Goal: Task Accomplishment & Management: Manage account settings

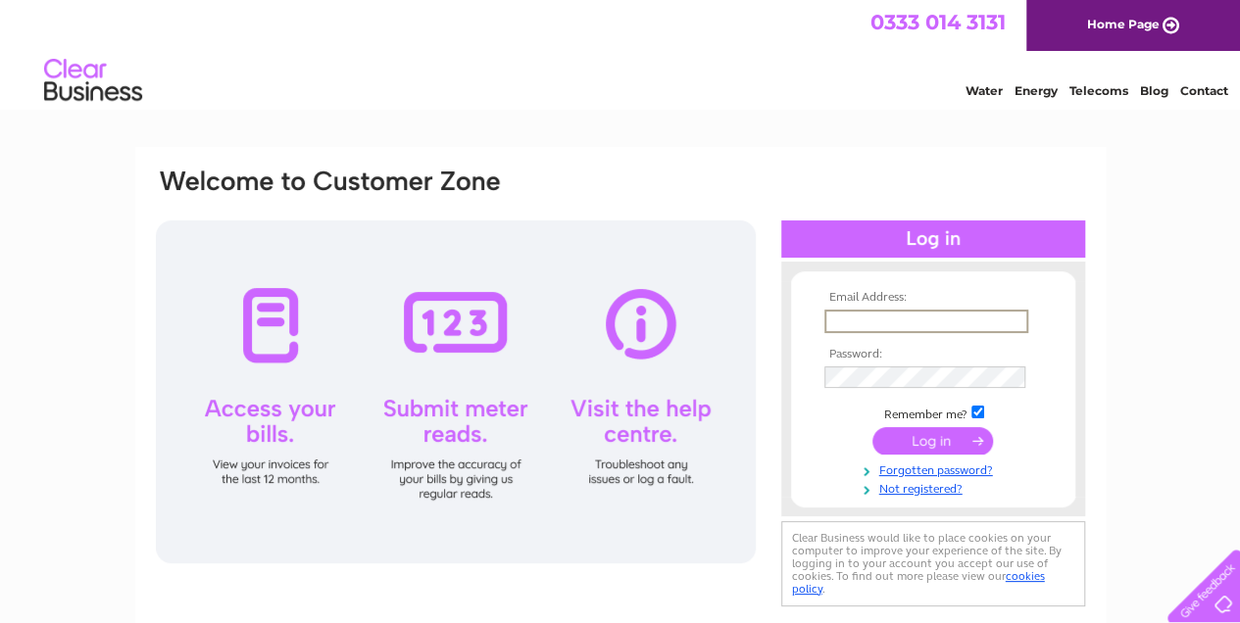
click at [881, 317] on input "text" at bounding box center [926, 322] width 204 height 24
type input "garry@safezonetm.com"
click at [924, 438] on input "submit" at bounding box center [932, 441] width 121 height 27
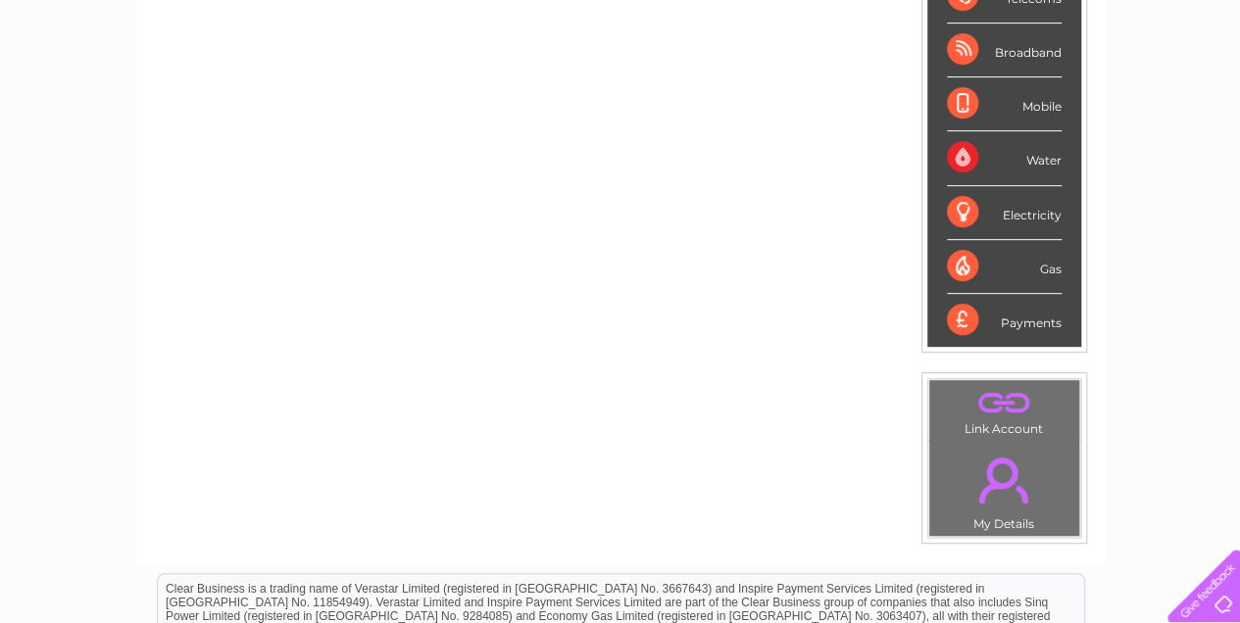
scroll to position [314, 0]
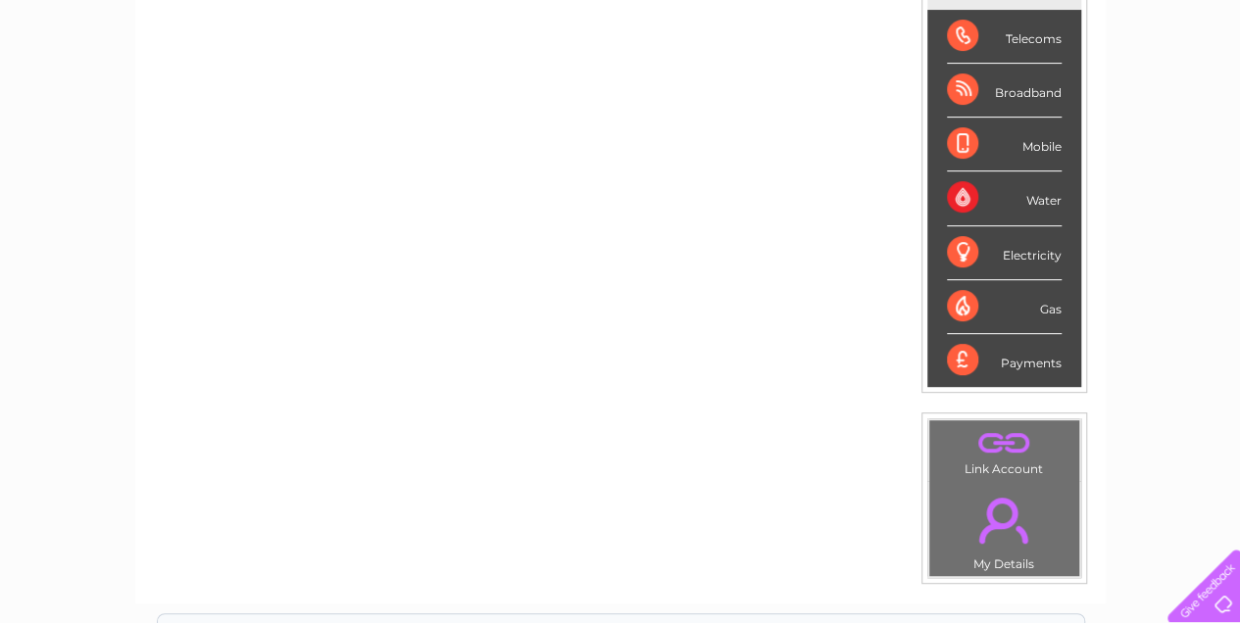
click at [1015, 89] on div "Broadband" at bounding box center [1004, 91] width 115 height 54
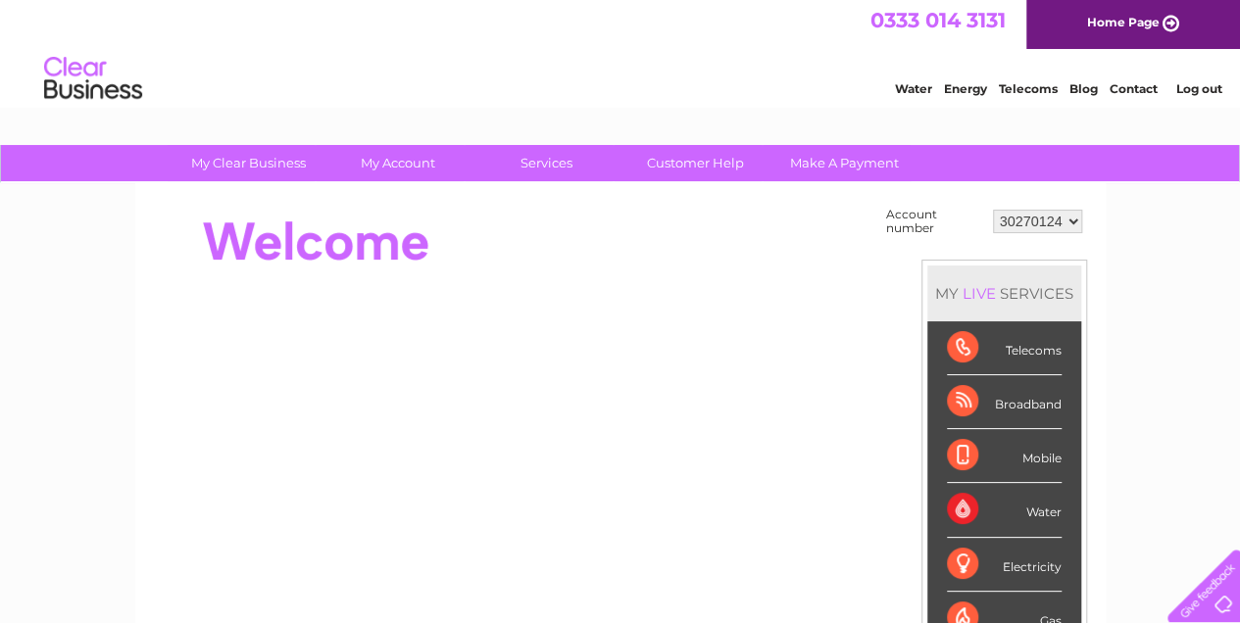
scroll to position [0, 0]
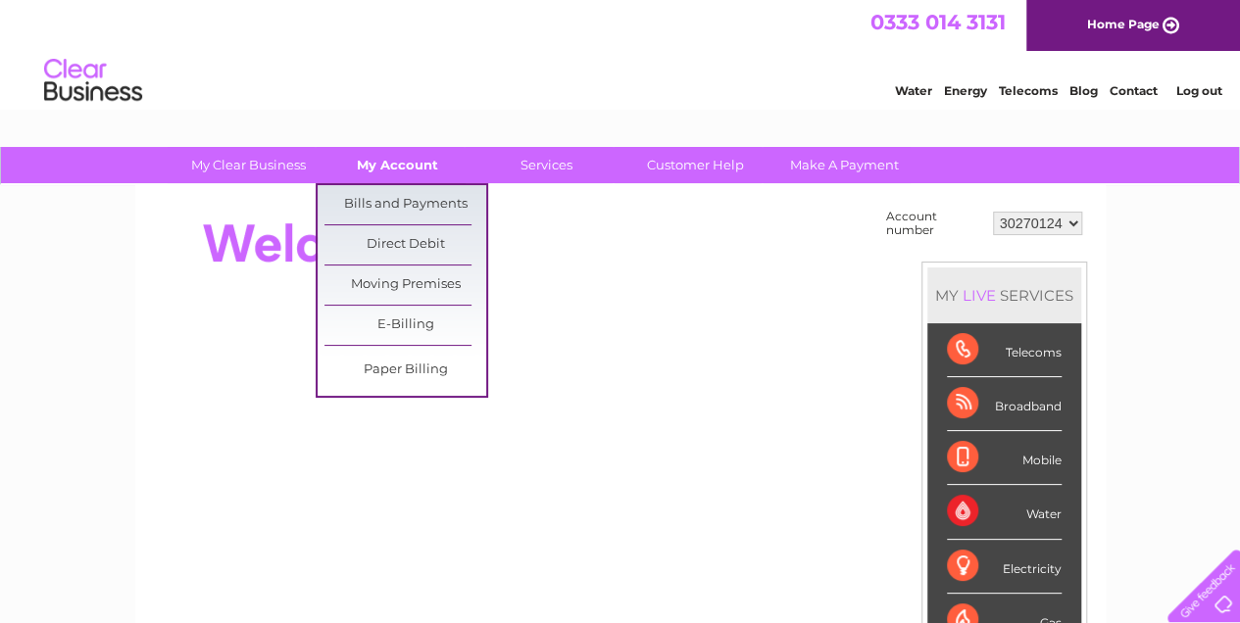
click at [393, 161] on link "My Account" at bounding box center [398, 165] width 162 height 36
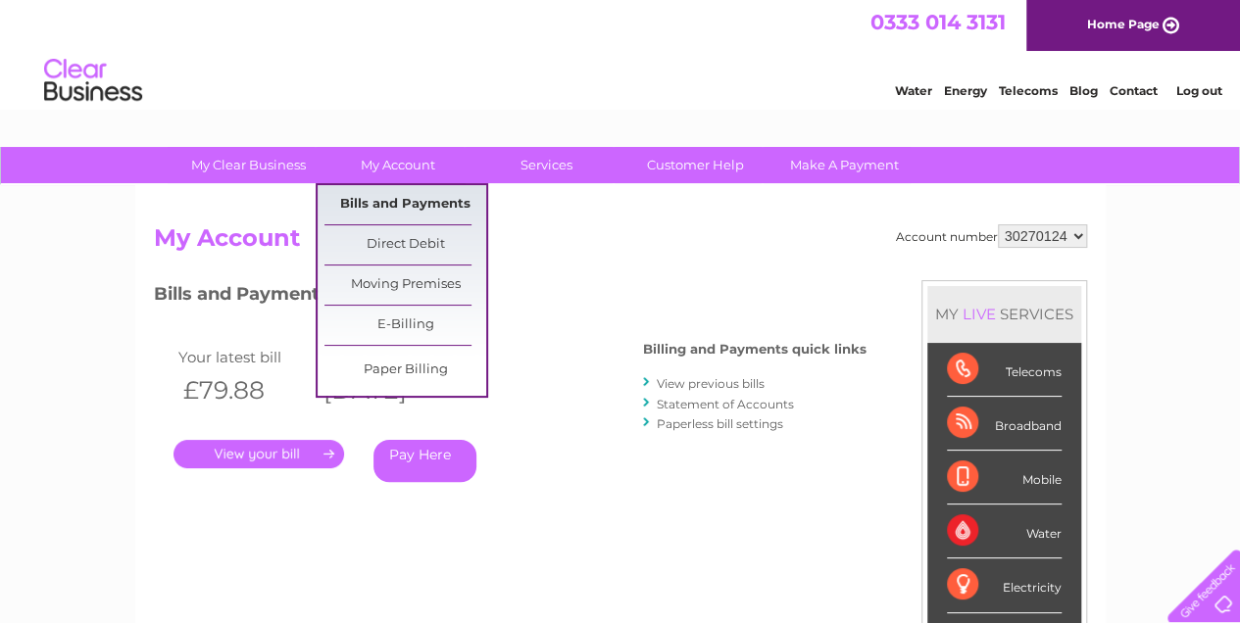
click at [363, 199] on link "Bills and Payments" at bounding box center [405, 204] width 162 height 39
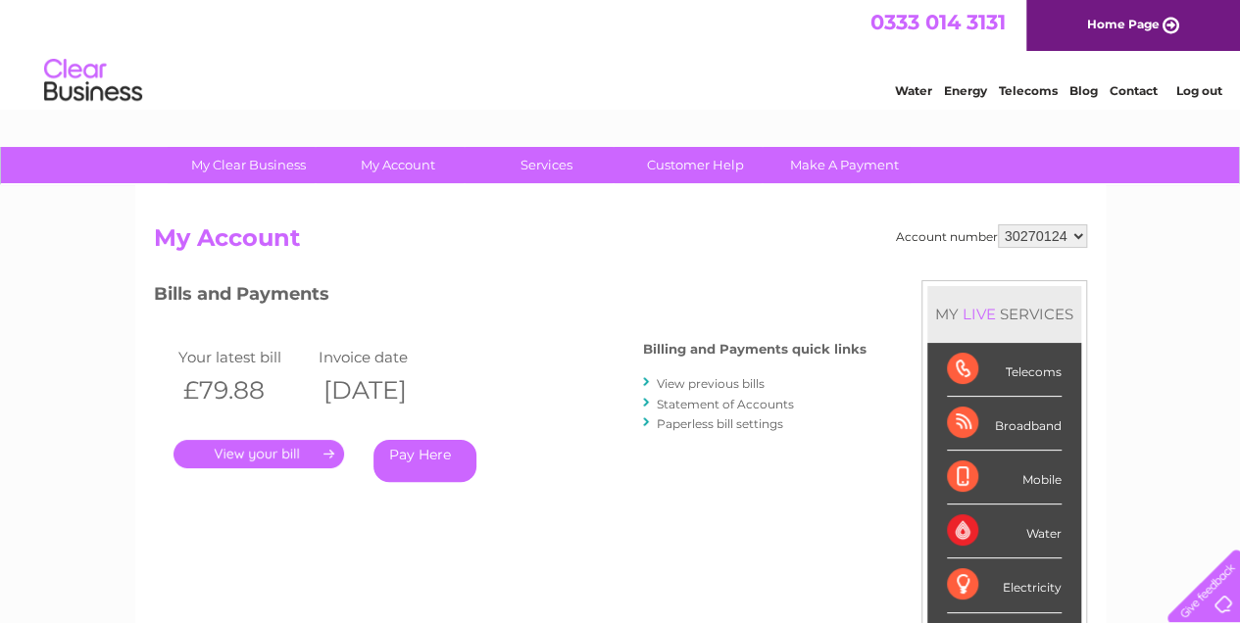
scroll to position [65, 0]
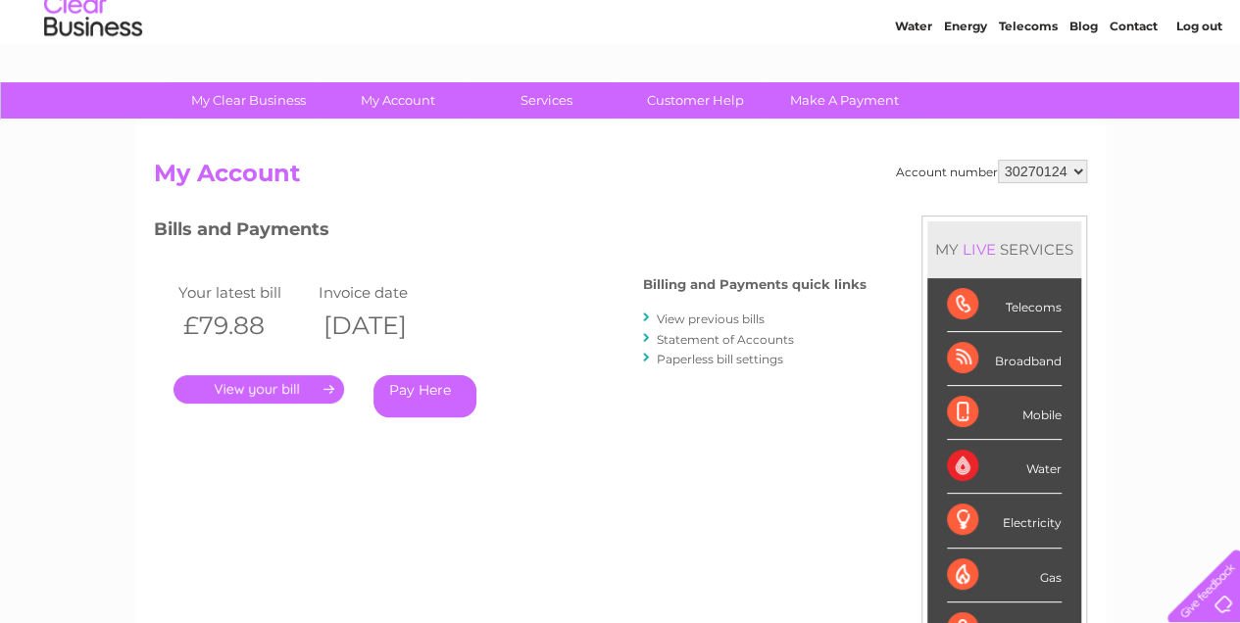
click at [270, 386] on link "." at bounding box center [258, 389] width 171 height 28
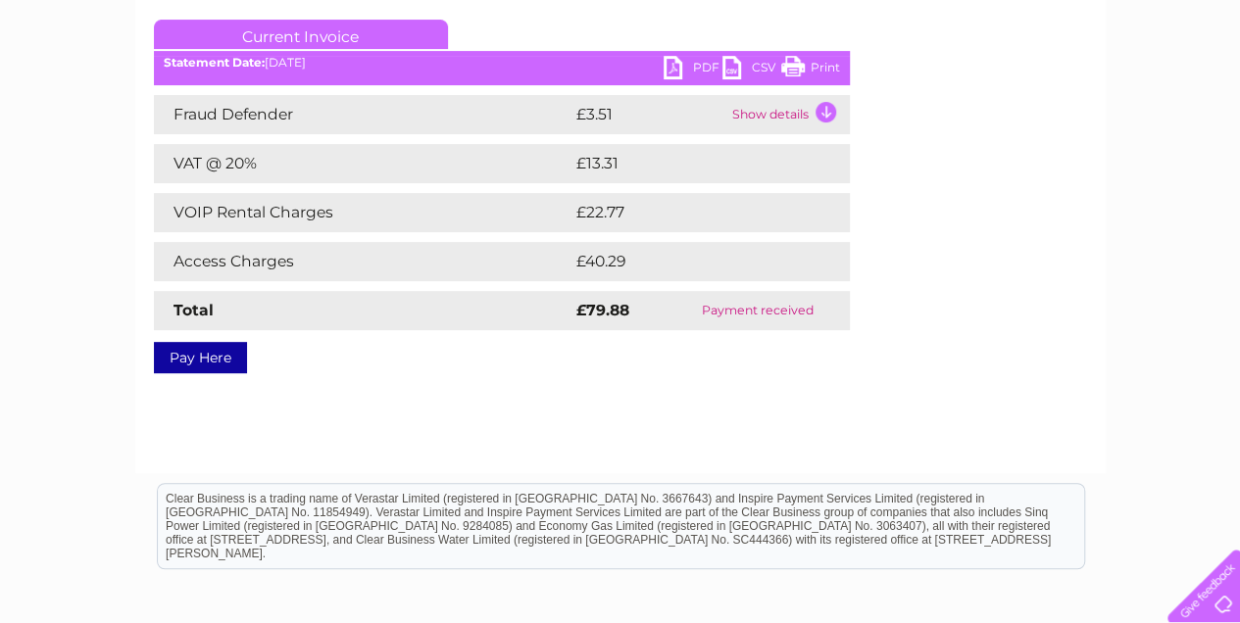
scroll to position [196, 0]
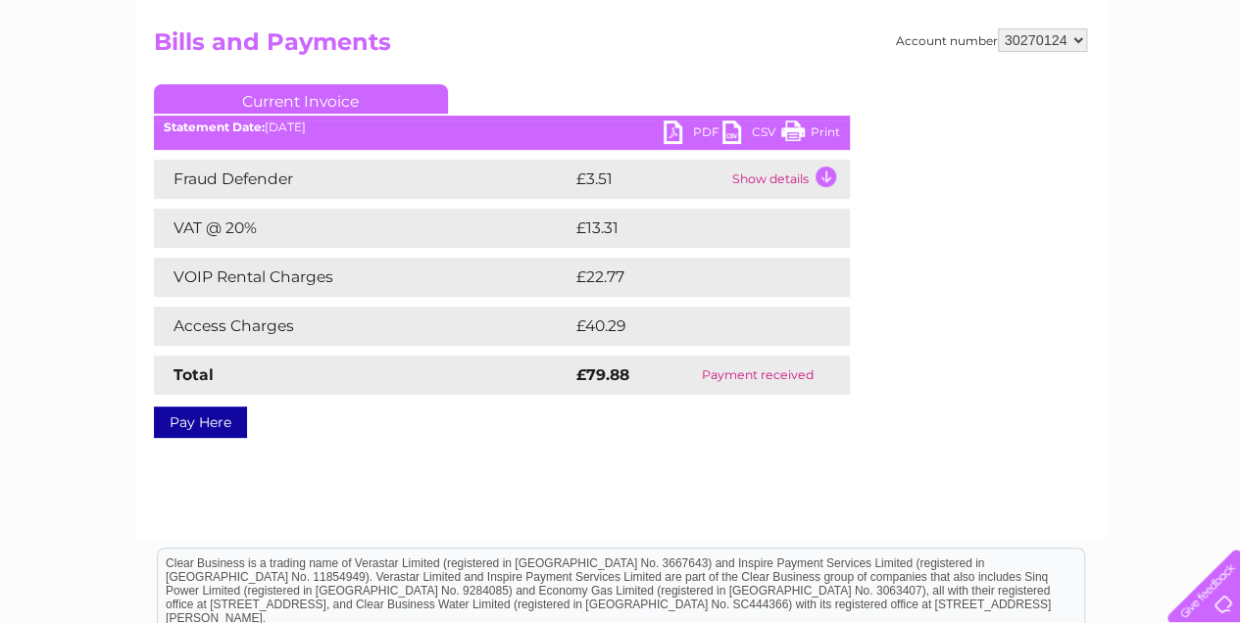
click at [684, 128] on link "PDF" at bounding box center [692, 135] width 59 height 28
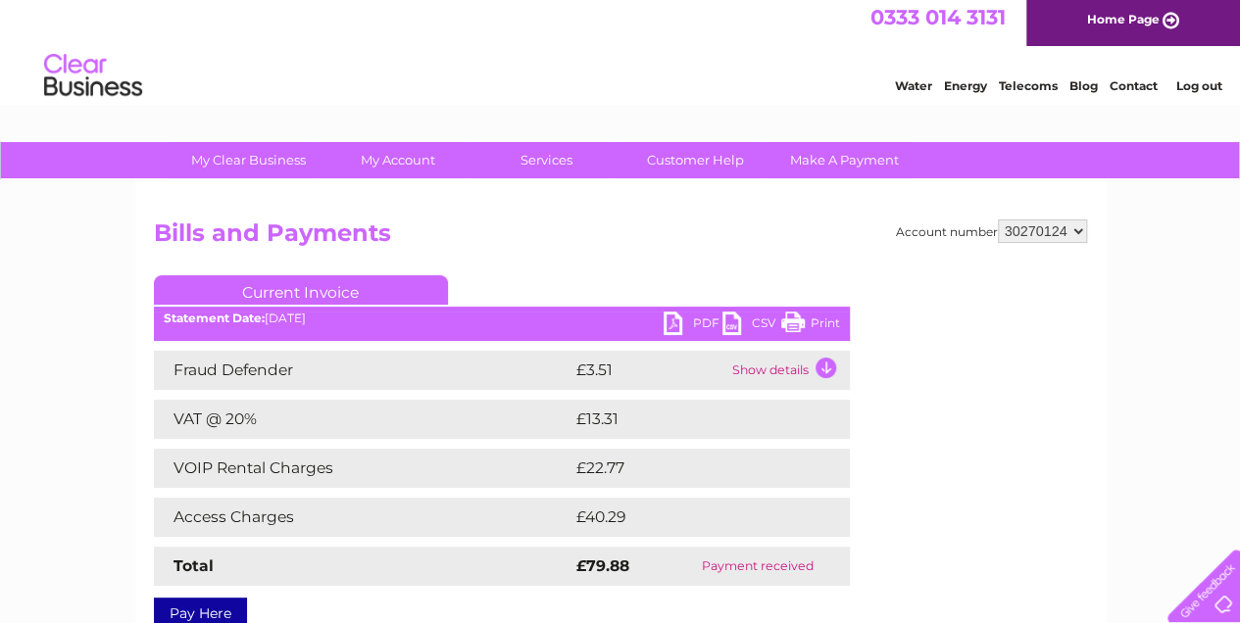
scroll to position [0, 0]
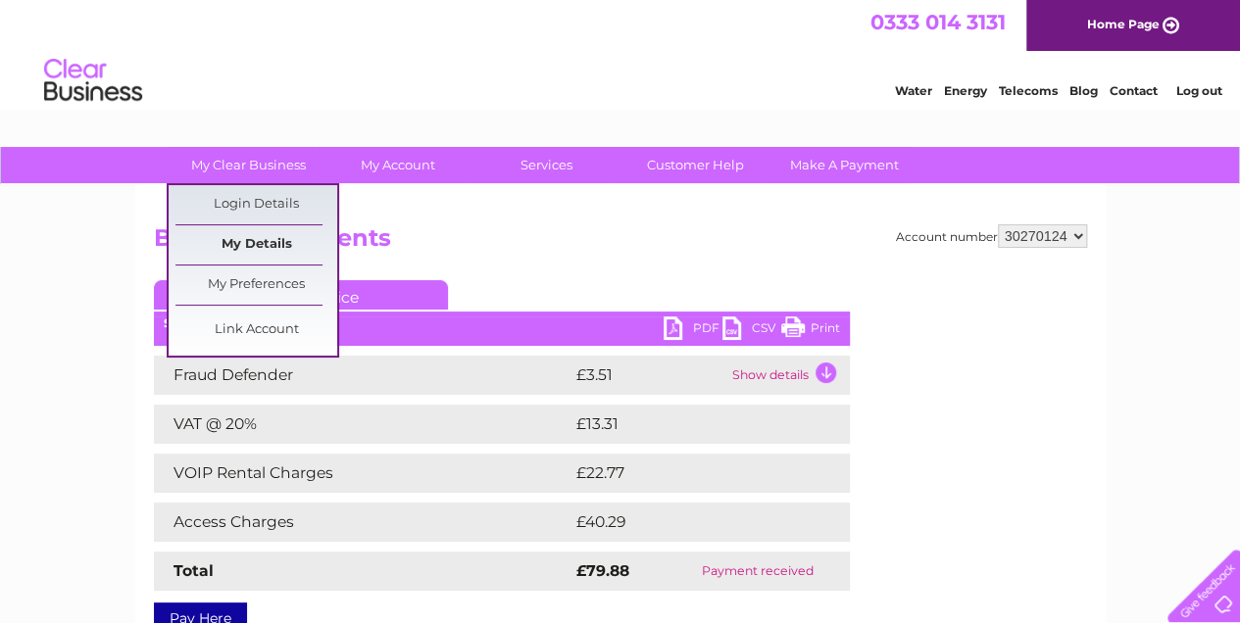
click at [234, 236] on link "My Details" at bounding box center [256, 244] width 162 height 39
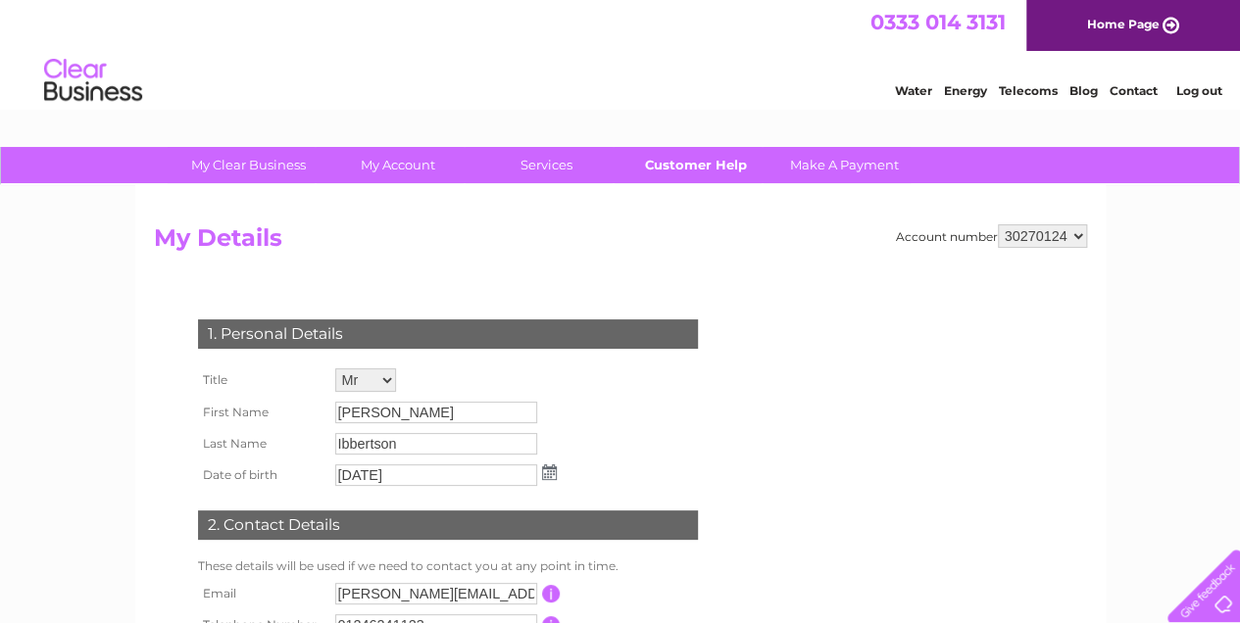
click at [692, 165] on link "Customer Help" at bounding box center [695, 165] width 162 height 36
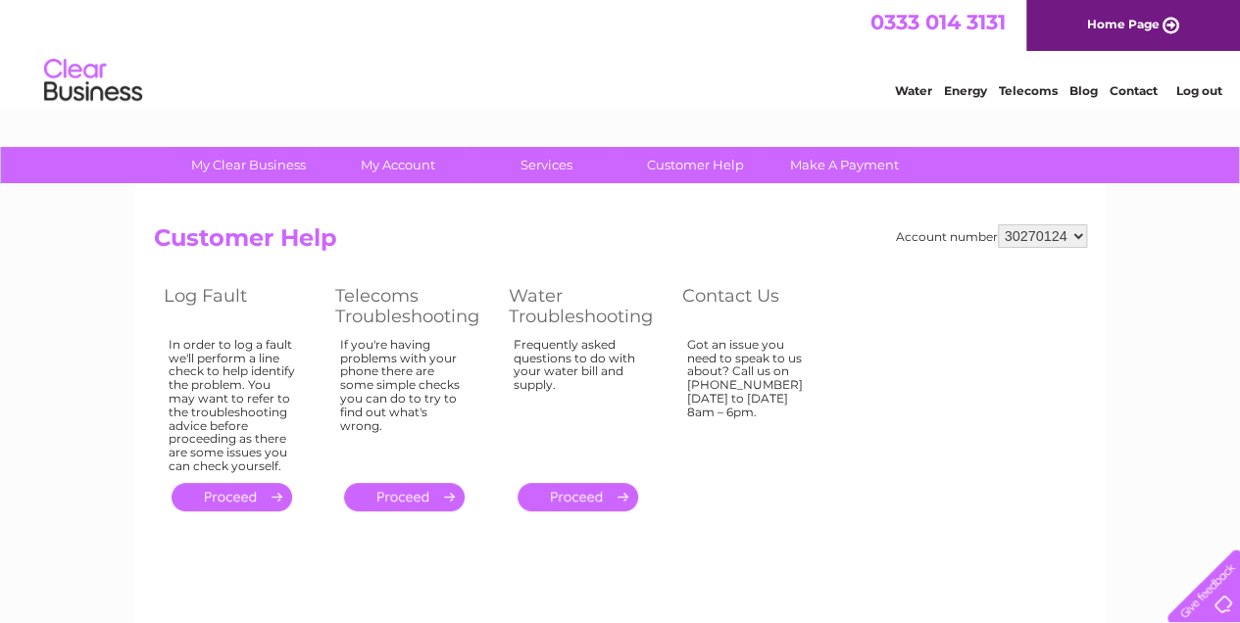
click at [246, 494] on link "." at bounding box center [231, 497] width 121 height 28
click at [419, 499] on link "." at bounding box center [404, 497] width 121 height 28
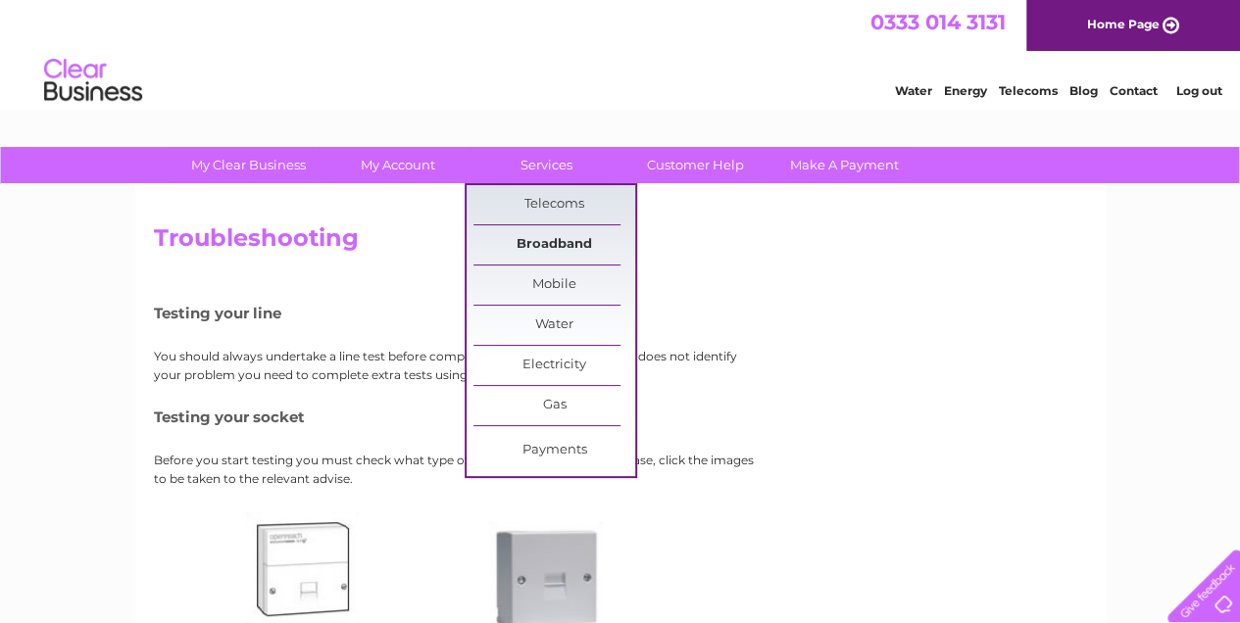
click at [547, 240] on link "Broadband" at bounding box center [554, 244] width 162 height 39
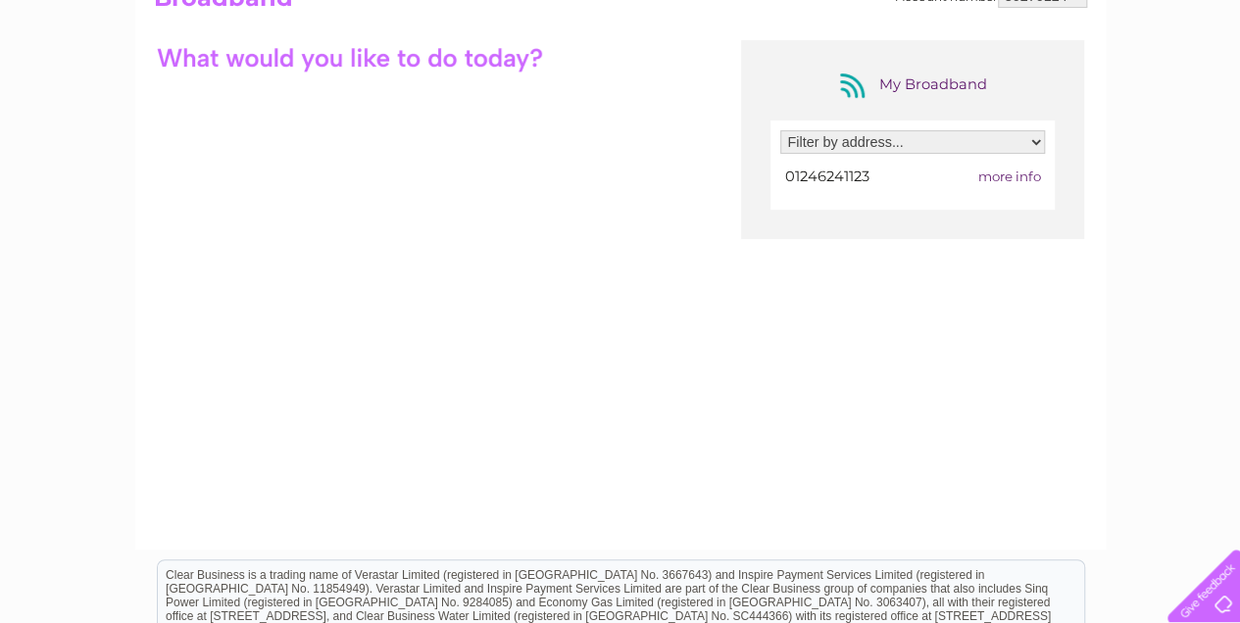
scroll to position [261, 0]
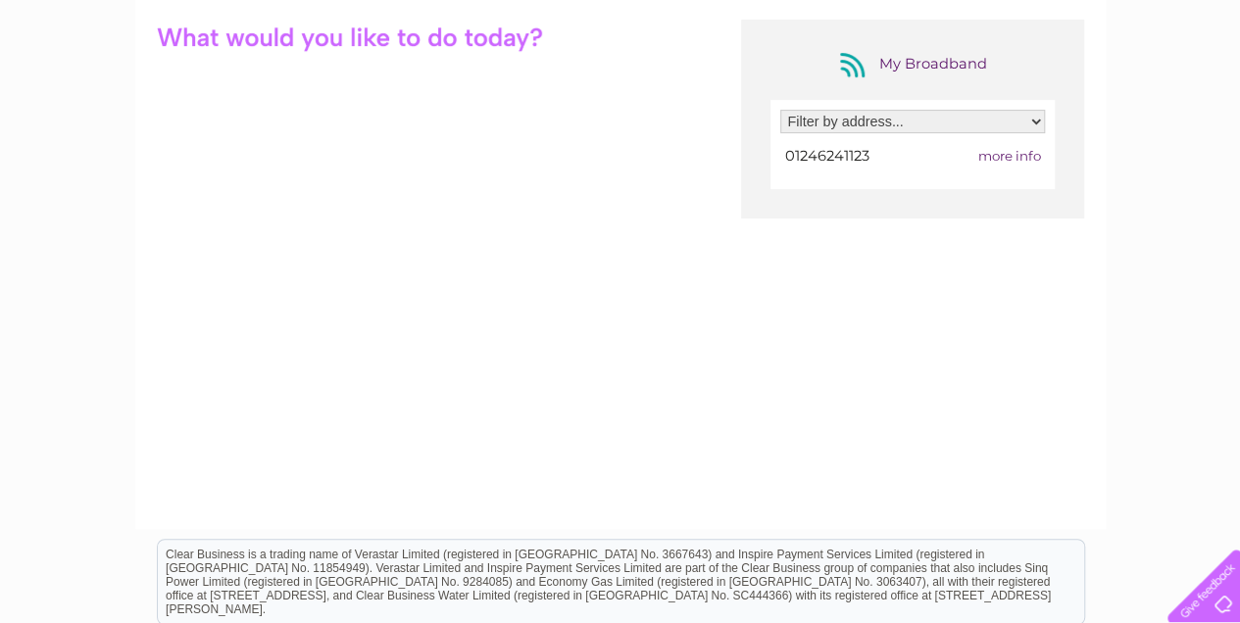
click at [1033, 118] on select "Filter by address... [STREET_ADDRESS]" at bounding box center [912, 122] width 265 height 24
select select "2524063"
click at [780, 110] on select "Filter by address... [STREET_ADDRESS]" at bounding box center [912, 122] width 265 height 24
click at [1018, 155] on span "more info" at bounding box center [1008, 156] width 63 height 16
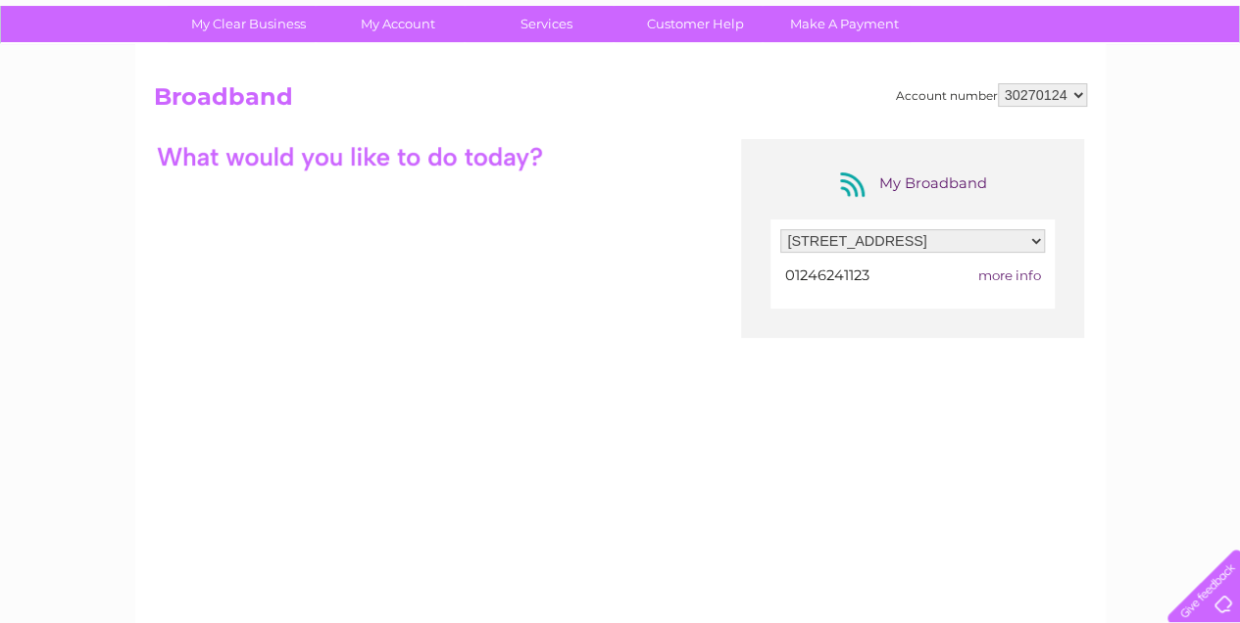
scroll to position [0, 0]
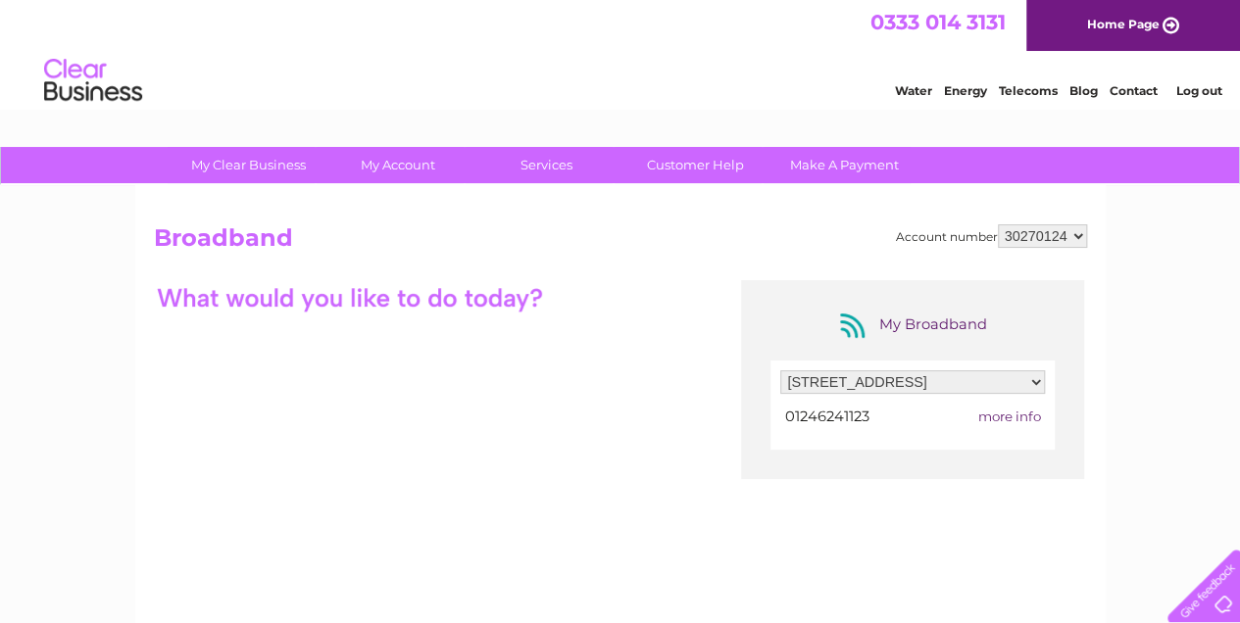
click at [1035, 377] on select "Filter by address... [STREET_ADDRESS]" at bounding box center [912, 382] width 265 height 24
click at [780, 370] on select "Filter by address... [STREET_ADDRESS]" at bounding box center [912, 382] width 265 height 24
click at [900, 415] on td "01246241123" at bounding box center [854, 417] width 149 height 26
click at [731, 375] on div "My Broadband Filter by address... [STREET_ADDRESS] 01246241123 more info" at bounding box center [620, 471] width 933 height 382
click at [1128, 90] on link "Contact" at bounding box center [1133, 90] width 48 height 15
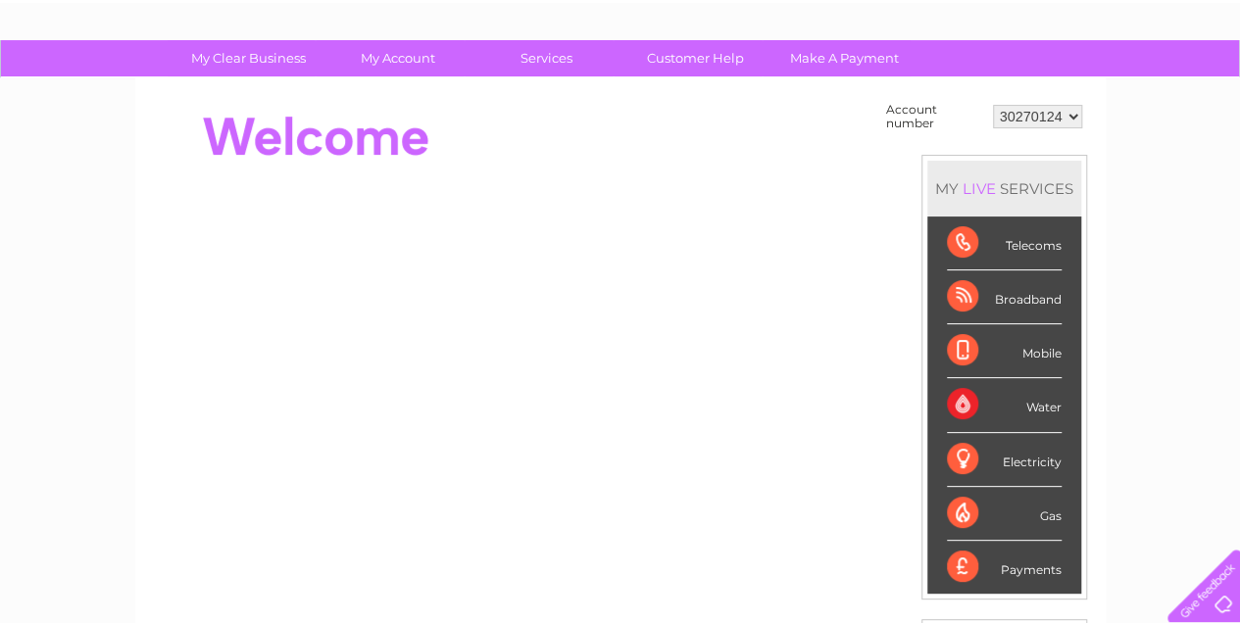
scroll to position [130, 0]
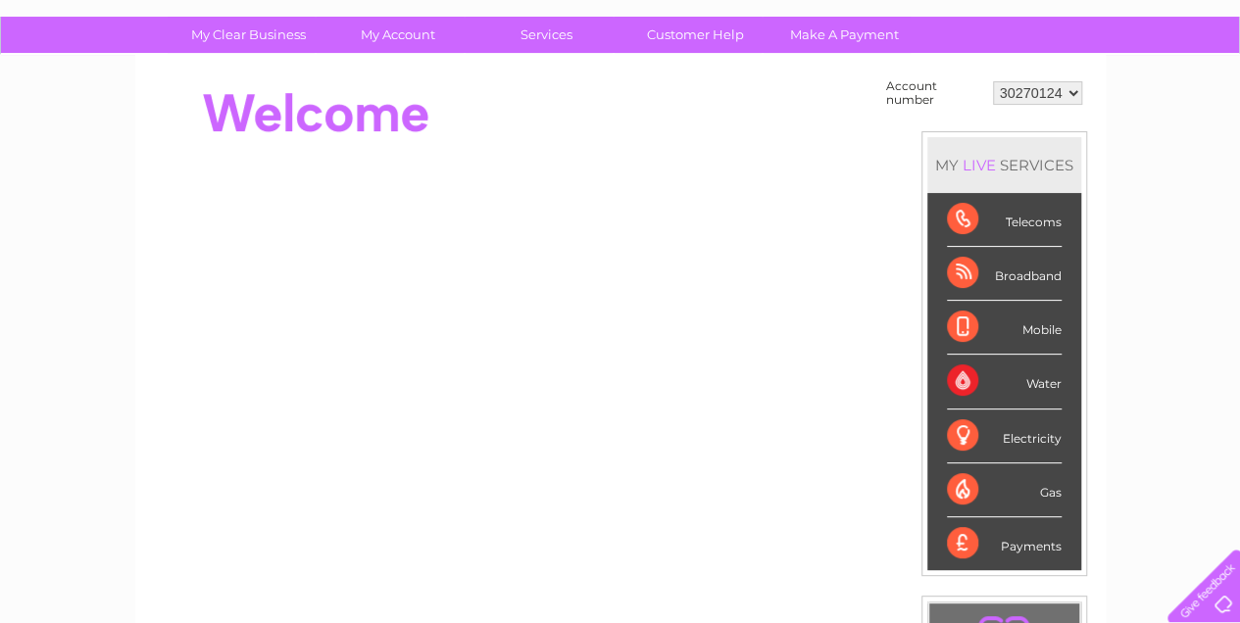
click at [1027, 269] on div "Broadband" at bounding box center [1004, 274] width 115 height 54
click at [959, 272] on div "Broadband" at bounding box center [1004, 274] width 115 height 54
click at [1040, 272] on div "Broadband" at bounding box center [1004, 274] width 115 height 54
click at [1023, 269] on div "Broadband" at bounding box center [1004, 274] width 115 height 54
click at [1024, 268] on div "Broadband" at bounding box center [1004, 274] width 115 height 54
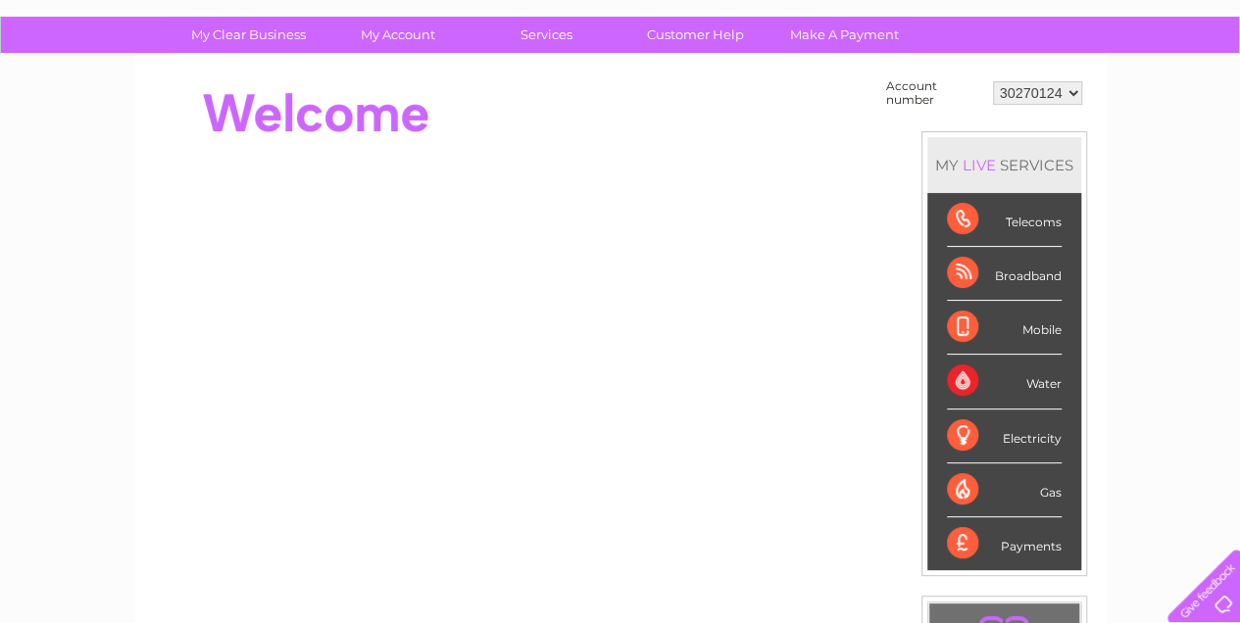
drag, startPoint x: 1024, startPoint y: 268, endPoint x: 1012, endPoint y: 267, distance: 11.8
click at [1015, 267] on div "Broadband" at bounding box center [1004, 274] width 115 height 54
click at [970, 271] on div "Broadband" at bounding box center [1004, 274] width 115 height 54
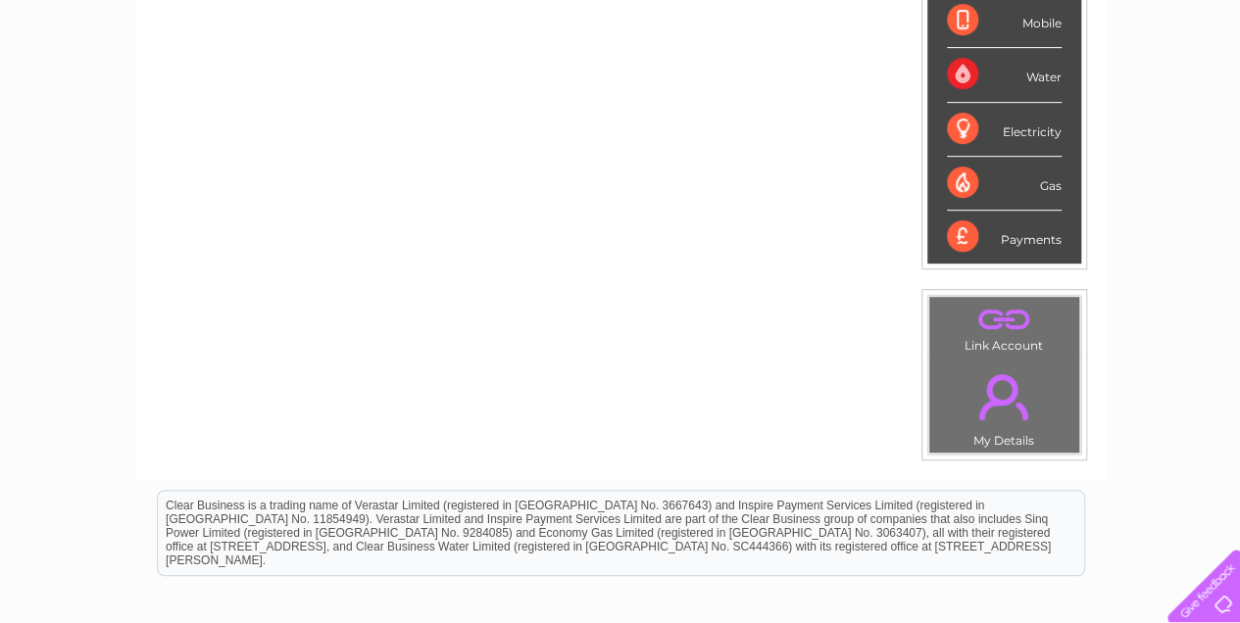
scroll to position [522, 0]
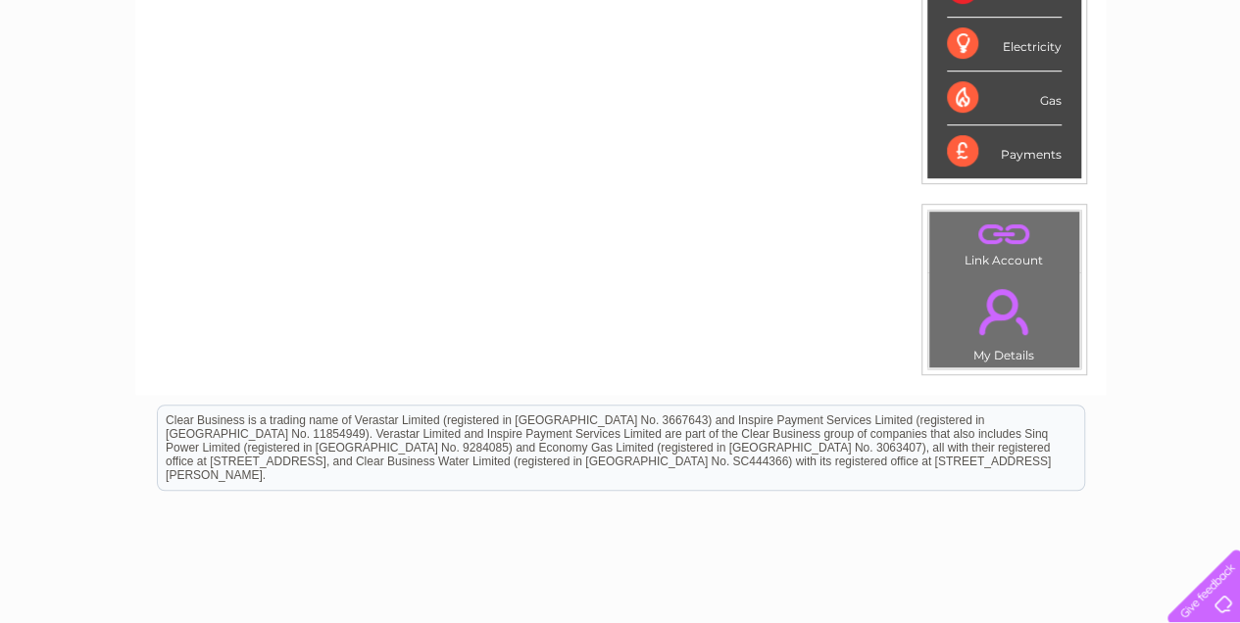
click at [981, 232] on link "." at bounding box center [1004, 234] width 140 height 34
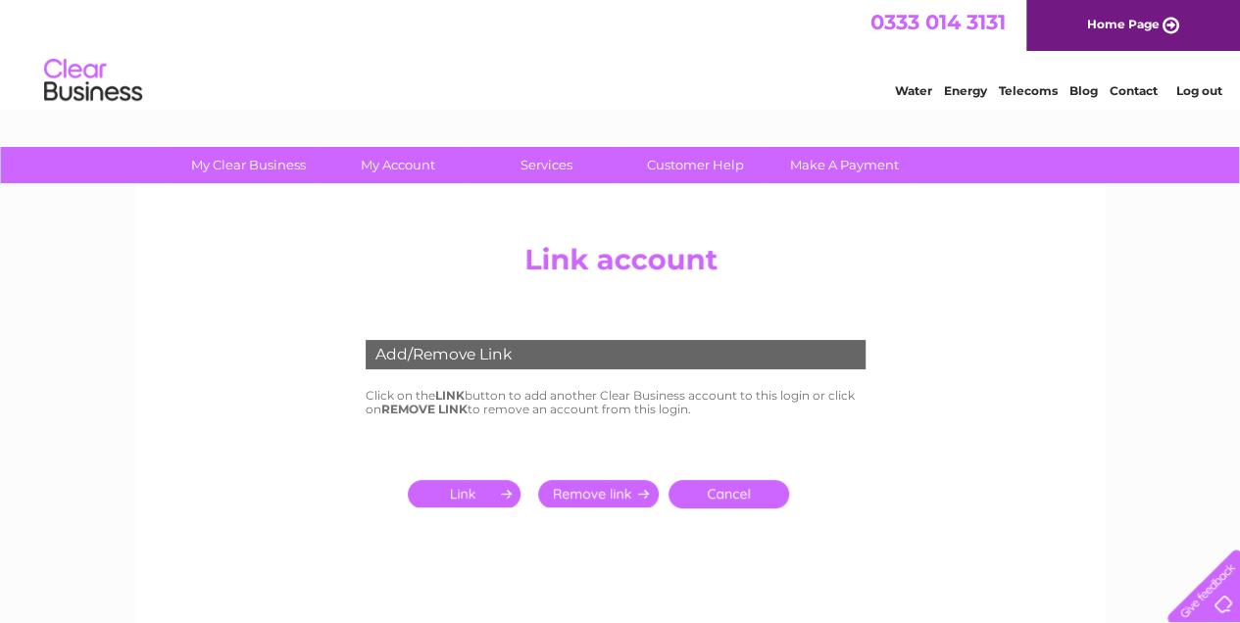
click at [486, 498] on input "submit" at bounding box center [468, 493] width 121 height 27
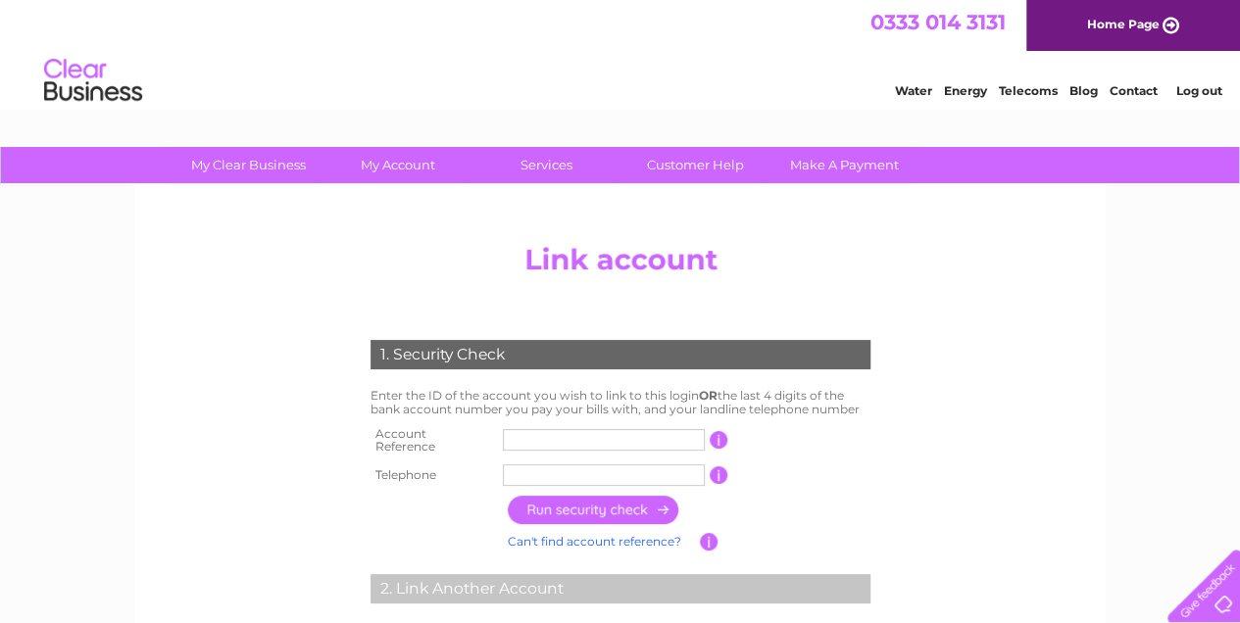
click at [564, 435] on input "text" at bounding box center [604, 440] width 202 height 22
type input "30270124"
click at [582, 466] on input "text" at bounding box center [604, 475] width 202 height 22
type input "01246241123"
click at [597, 505] on input "button" at bounding box center [594, 510] width 172 height 28
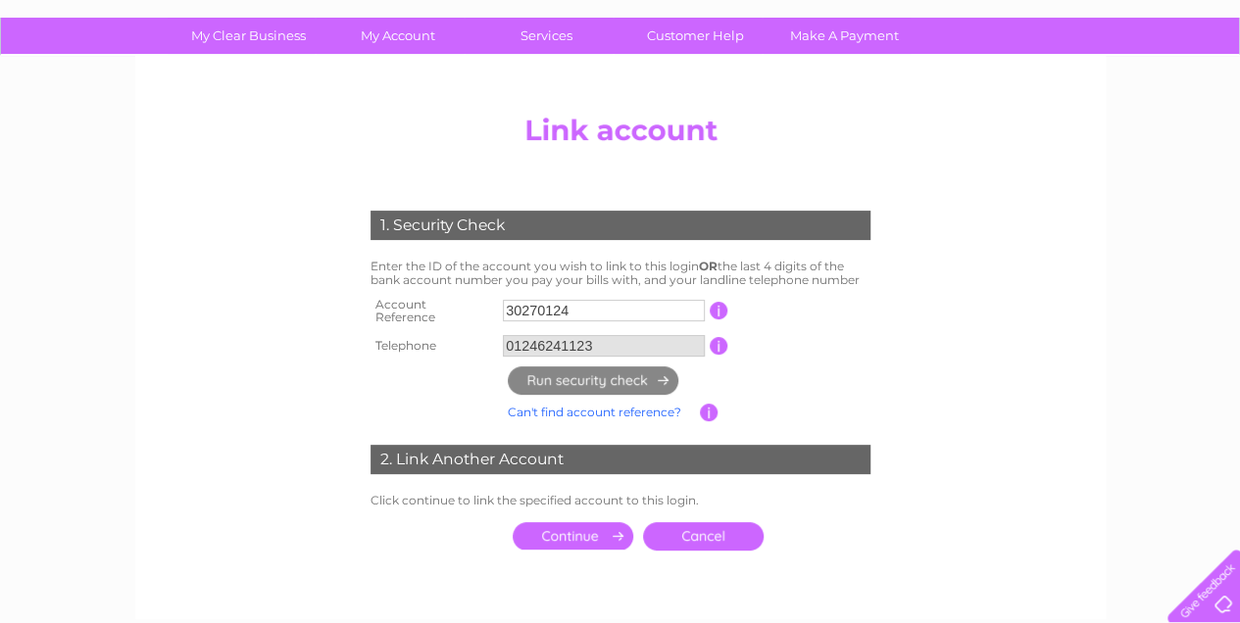
scroll to position [196, 0]
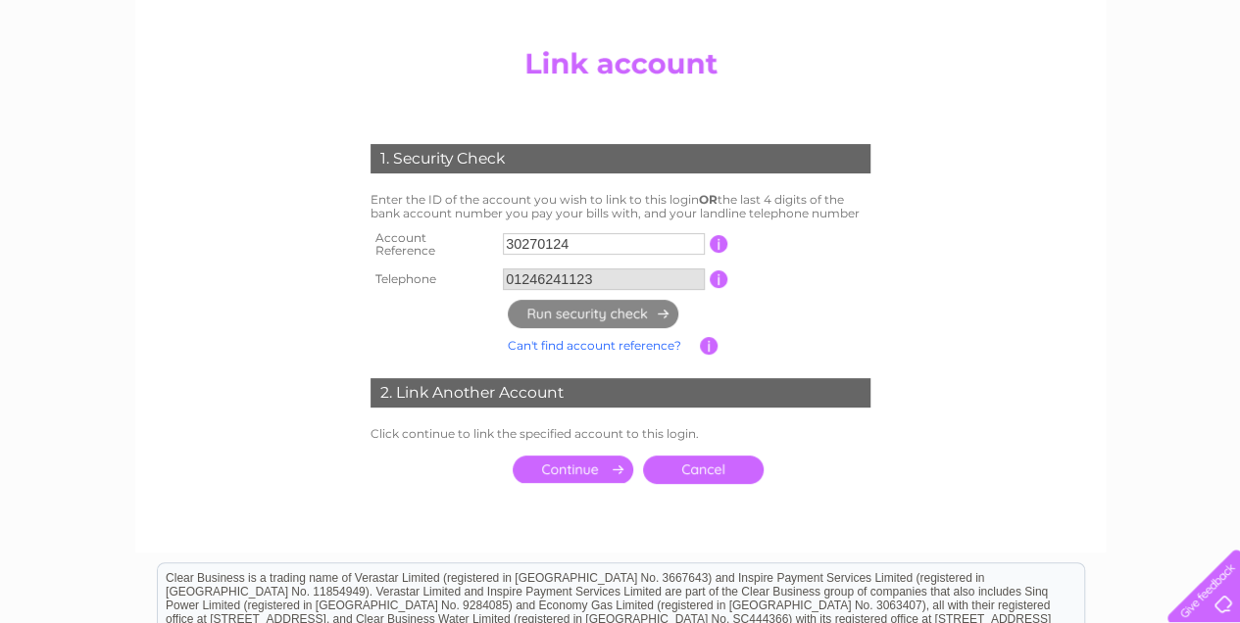
click at [576, 463] on input "submit" at bounding box center [573, 469] width 121 height 27
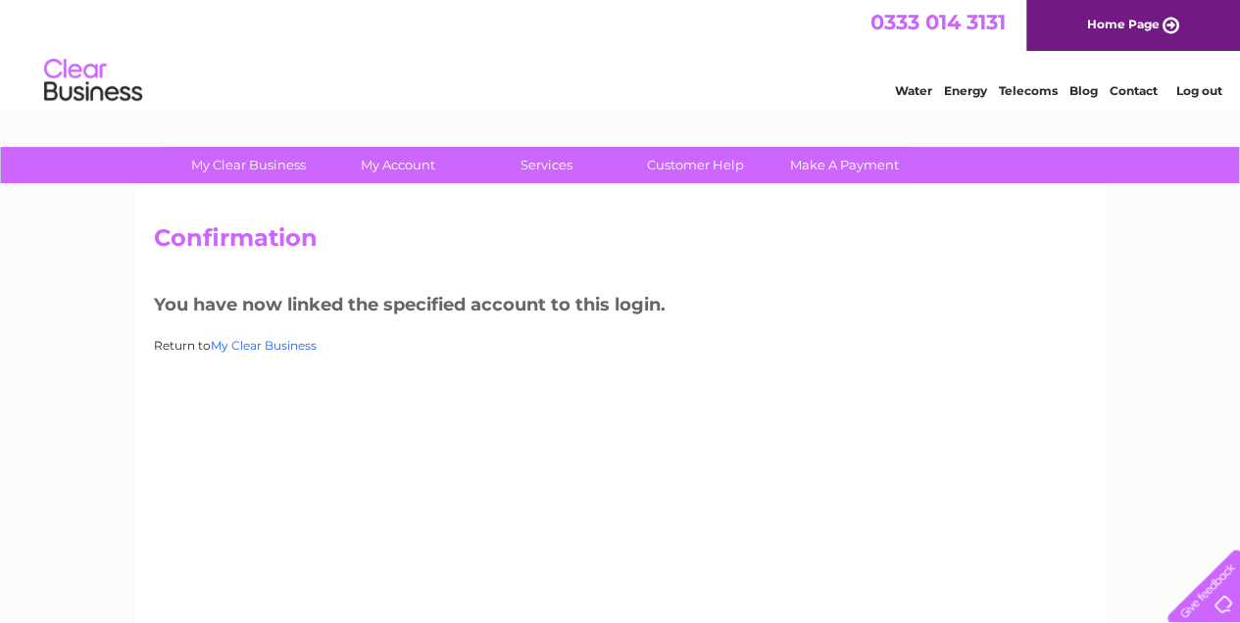
click at [270, 347] on link "My Clear Business" at bounding box center [264, 345] width 106 height 15
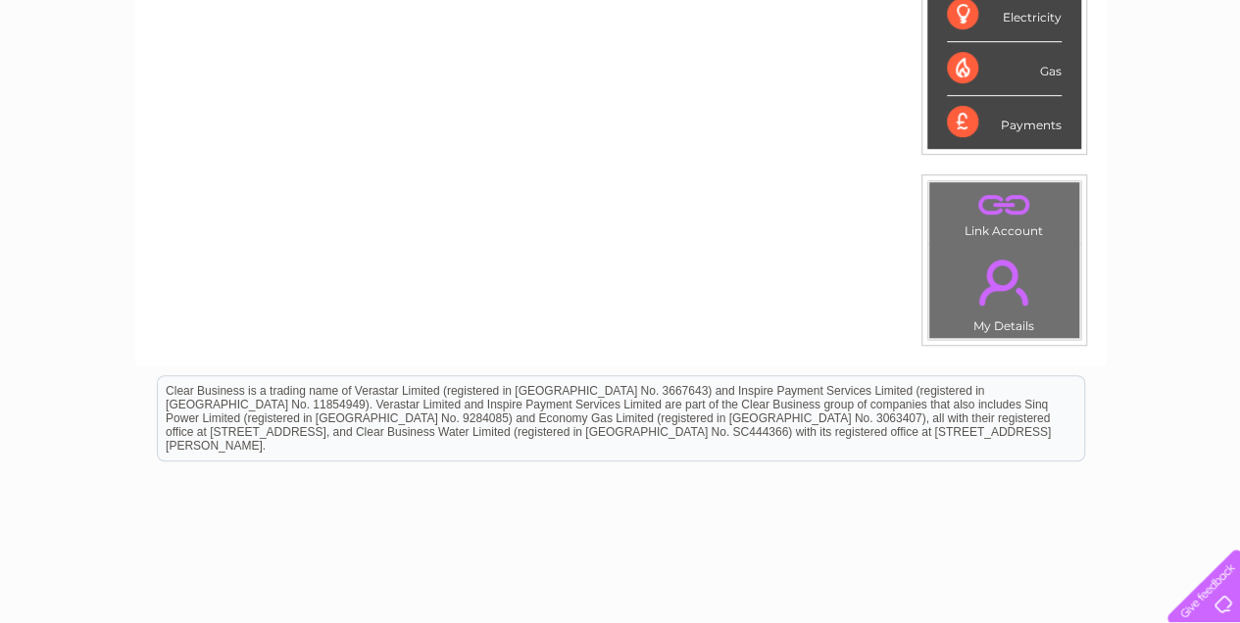
scroll to position [444, 0]
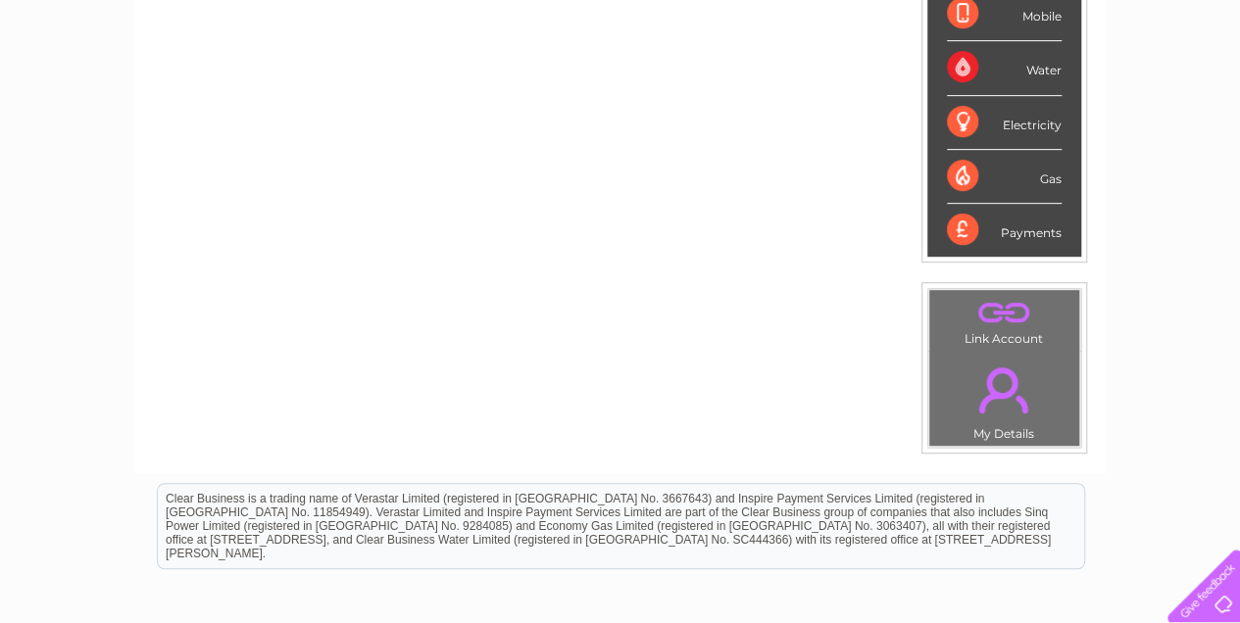
click at [996, 395] on link "." at bounding box center [1004, 390] width 140 height 69
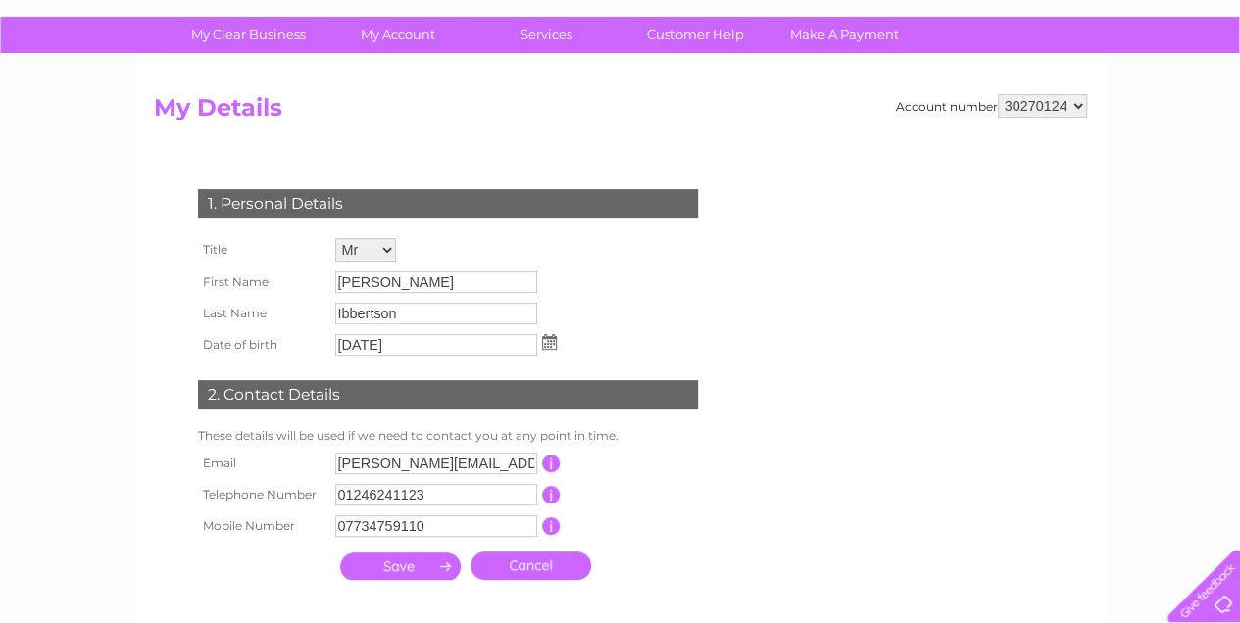
scroll to position [196, 0]
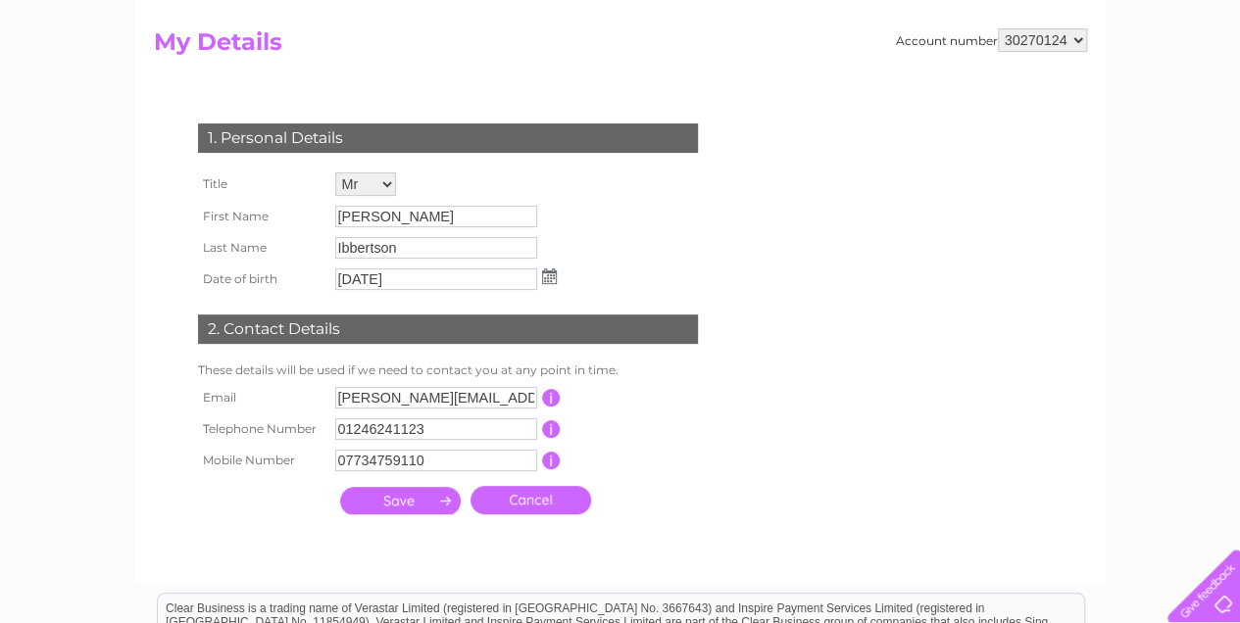
click at [402, 502] on input "submit" at bounding box center [400, 500] width 121 height 27
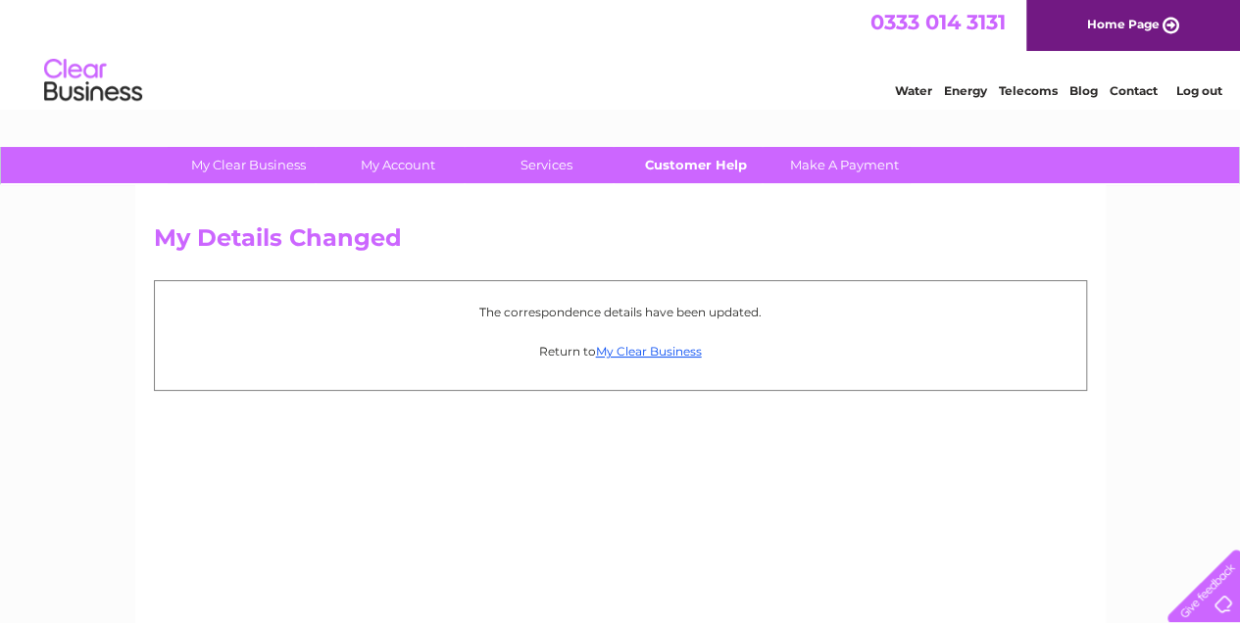
click at [698, 161] on link "Customer Help" at bounding box center [695, 165] width 162 height 36
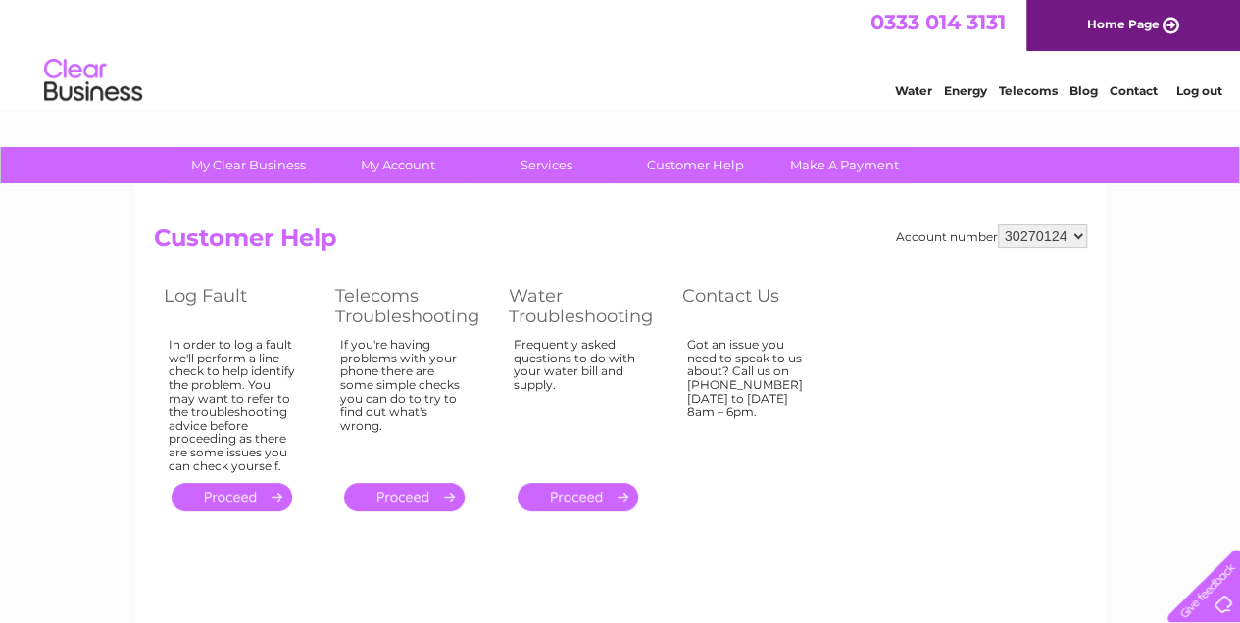
click at [227, 488] on link "." at bounding box center [231, 497] width 121 height 28
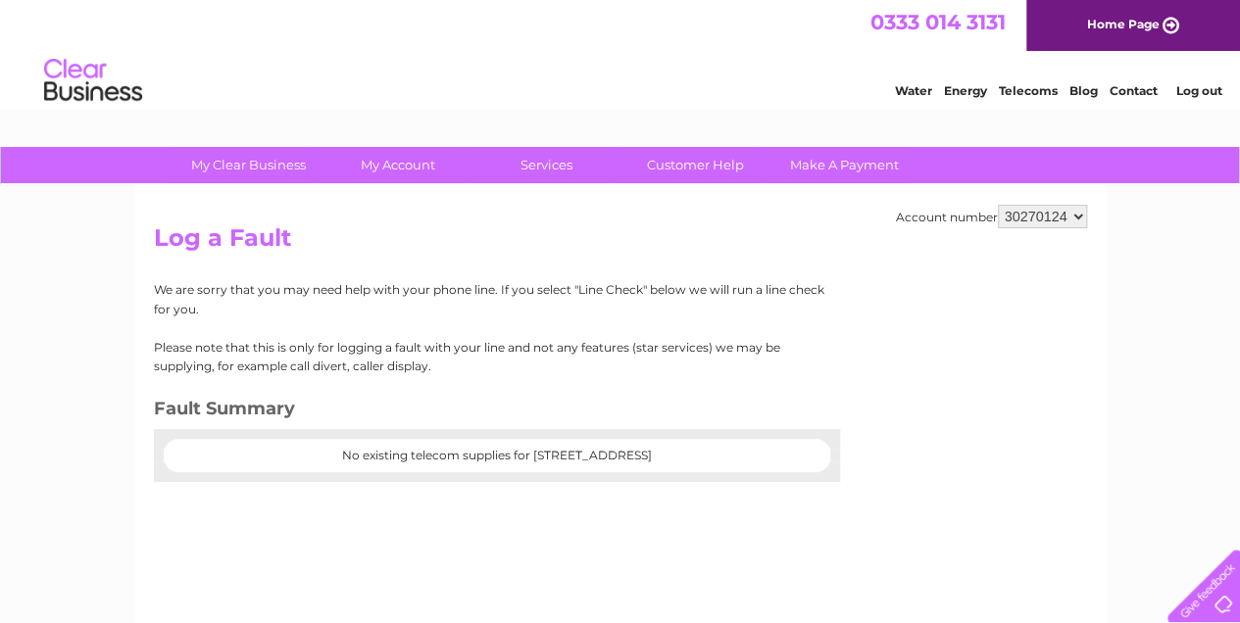
click at [319, 461] on center "No existing telecom supplies for [STREET_ADDRESS]" at bounding box center [496, 456] width 627 height 14
click at [318, 459] on center "No existing telecom supplies for [STREET_ADDRESS]" at bounding box center [496, 456] width 627 height 14
click at [695, 165] on link "Customer Help" at bounding box center [695, 165] width 162 height 36
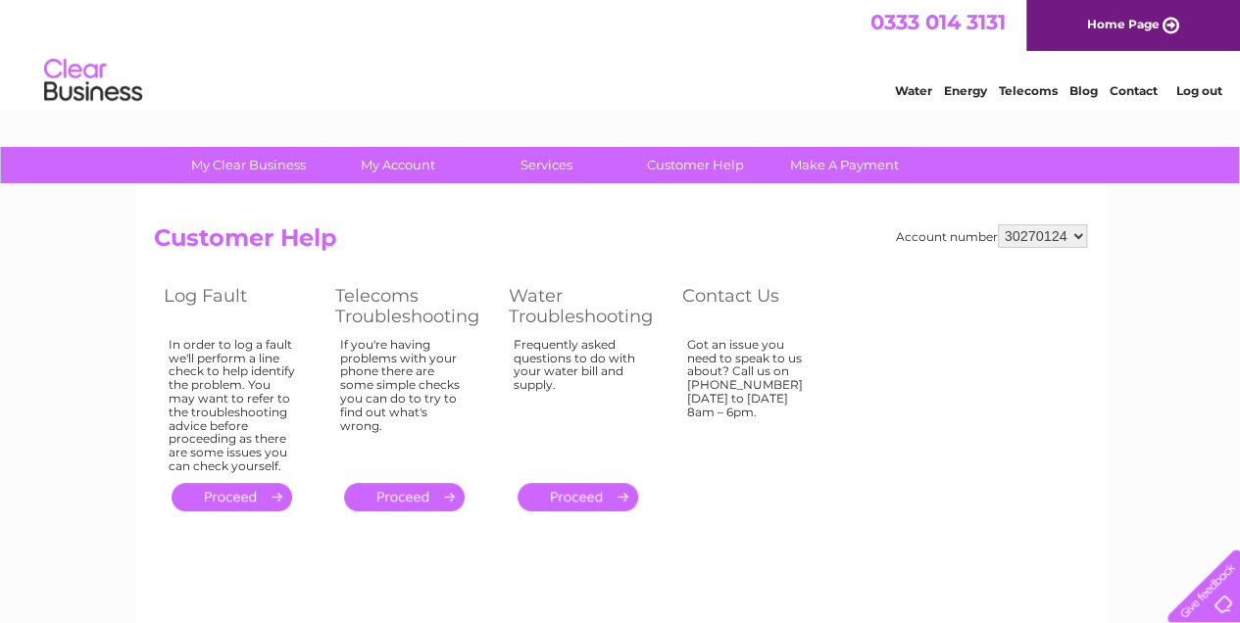
click at [1137, 84] on link "Contact" at bounding box center [1133, 90] width 48 height 15
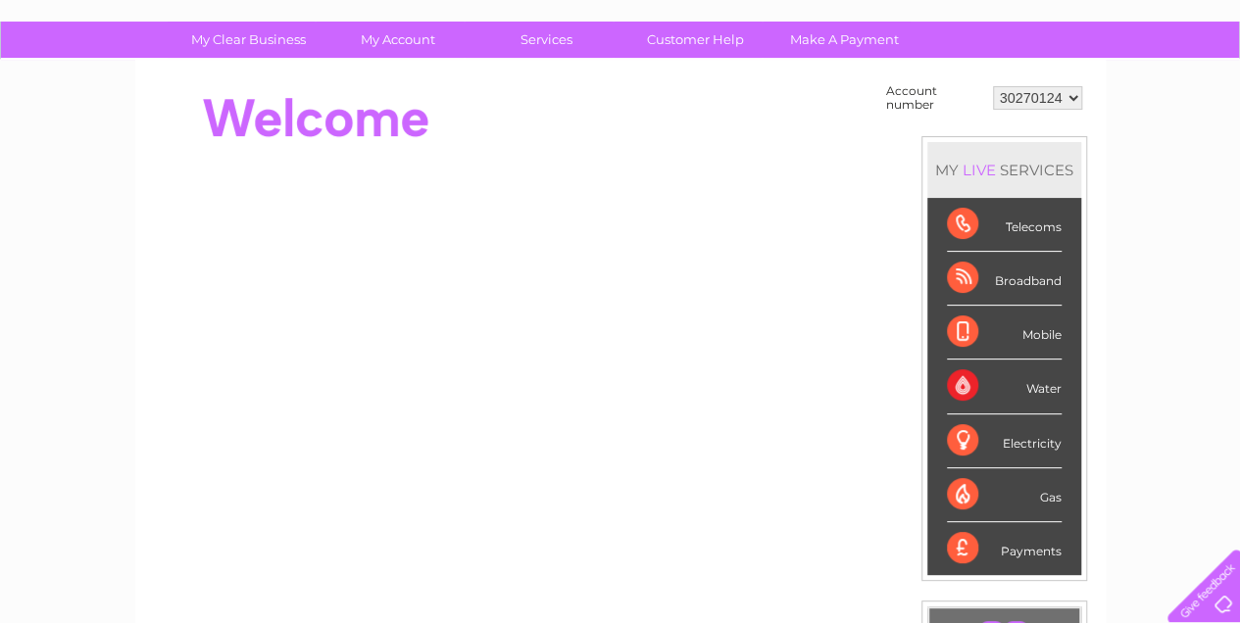
scroll to position [130, 0]
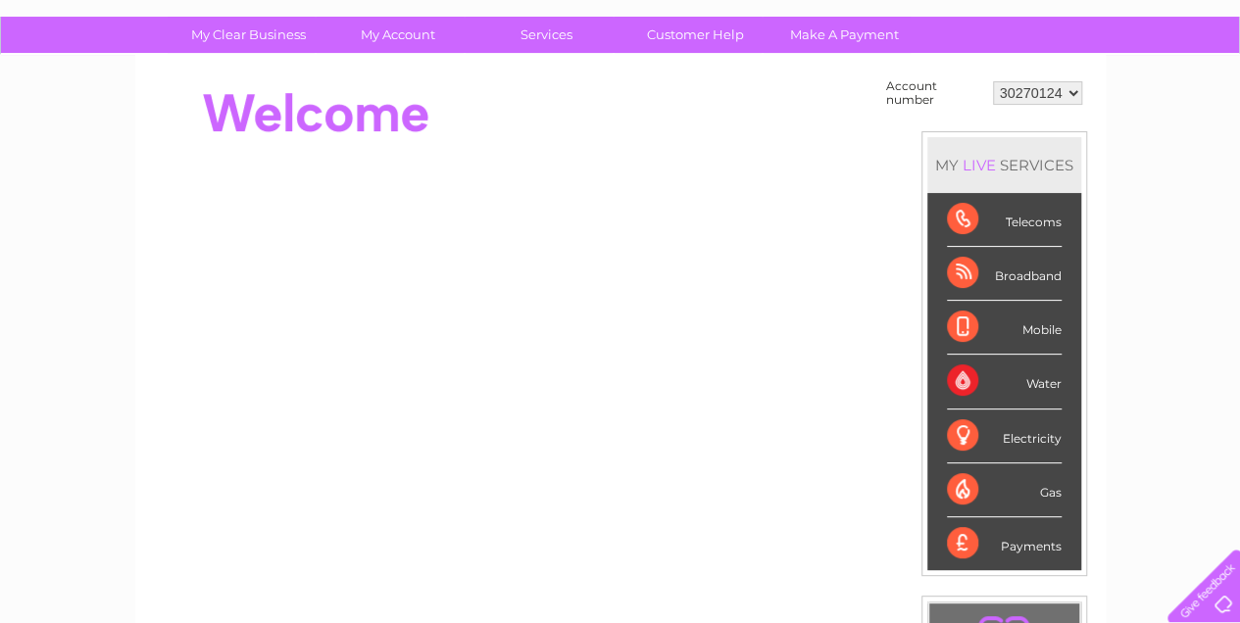
click at [1015, 273] on div "Broadband" at bounding box center [1004, 274] width 115 height 54
click at [960, 270] on div "Broadband" at bounding box center [1004, 274] width 115 height 54
click at [1037, 274] on div "Broadband" at bounding box center [1004, 274] width 115 height 54
click at [1035, 274] on div "Broadband" at bounding box center [1004, 274] width 115 height 54
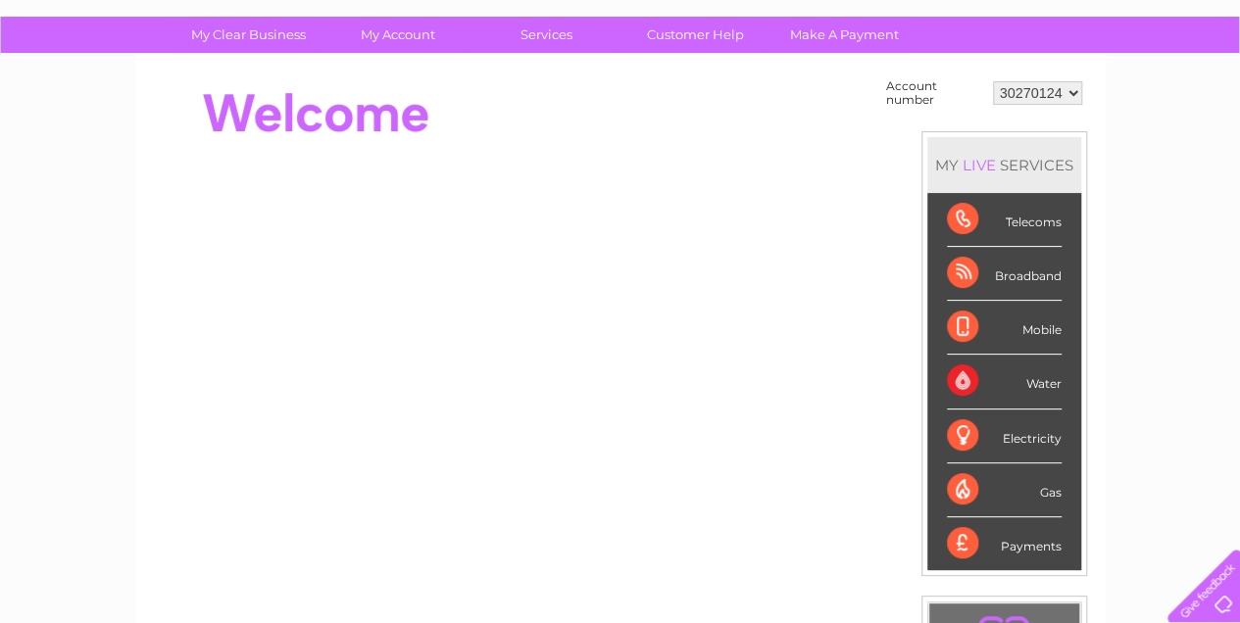
click at [1034, 274] on div "Broadband" at bounding box center [1004, 274] width 115 height 54
click at [996, 274] on div "Broadband" at bounding box center [1004, 274] width 115 height 54
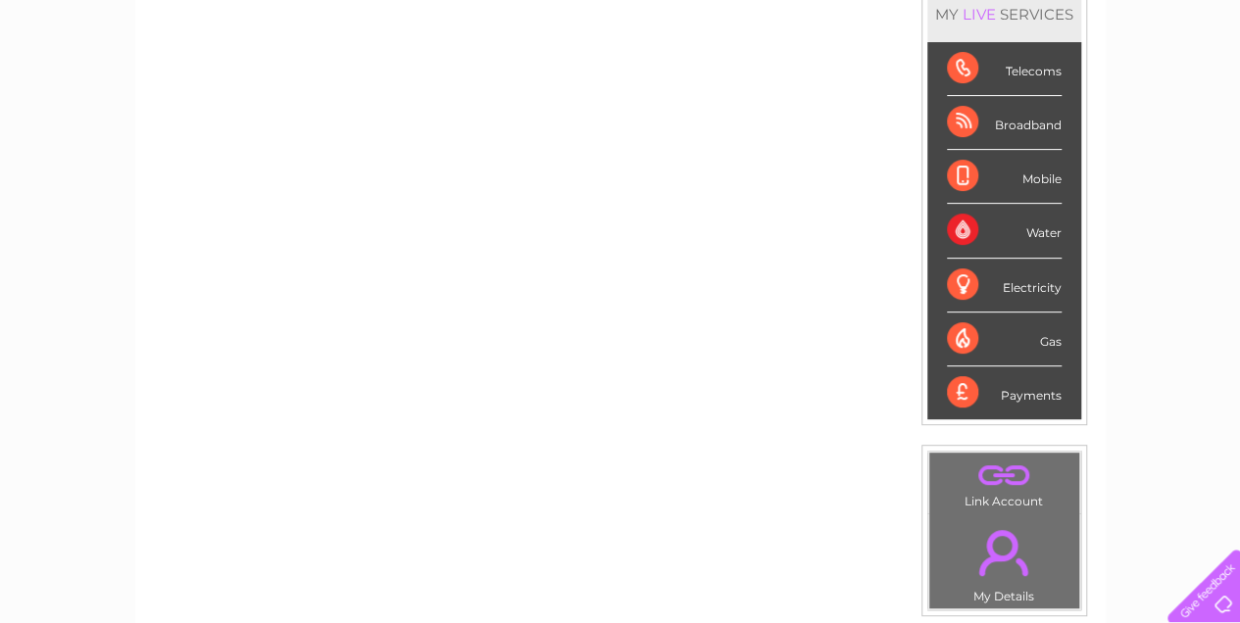
scroll to position [261, 0]
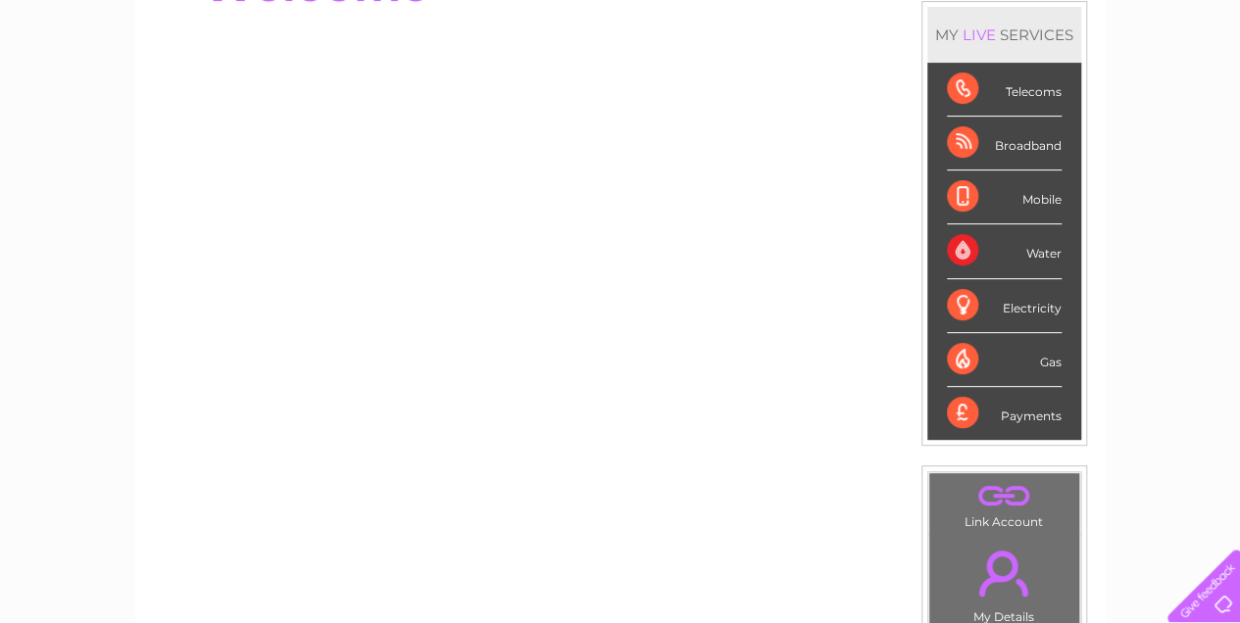
click at [968, 141] on div "Broadband" at bounding box center [1004, 144] width 115 height 54
click at [1022, 147] on div "Broadband" at bounding box center [1004, 144] width 115 height 54
click at [1022, 148] on div "Broadband" at bounding box center [1004, 144] width 115 height 54
click at [967, 139] on div "Broadband" at bounding box center [1004, 144] width 115 height 54
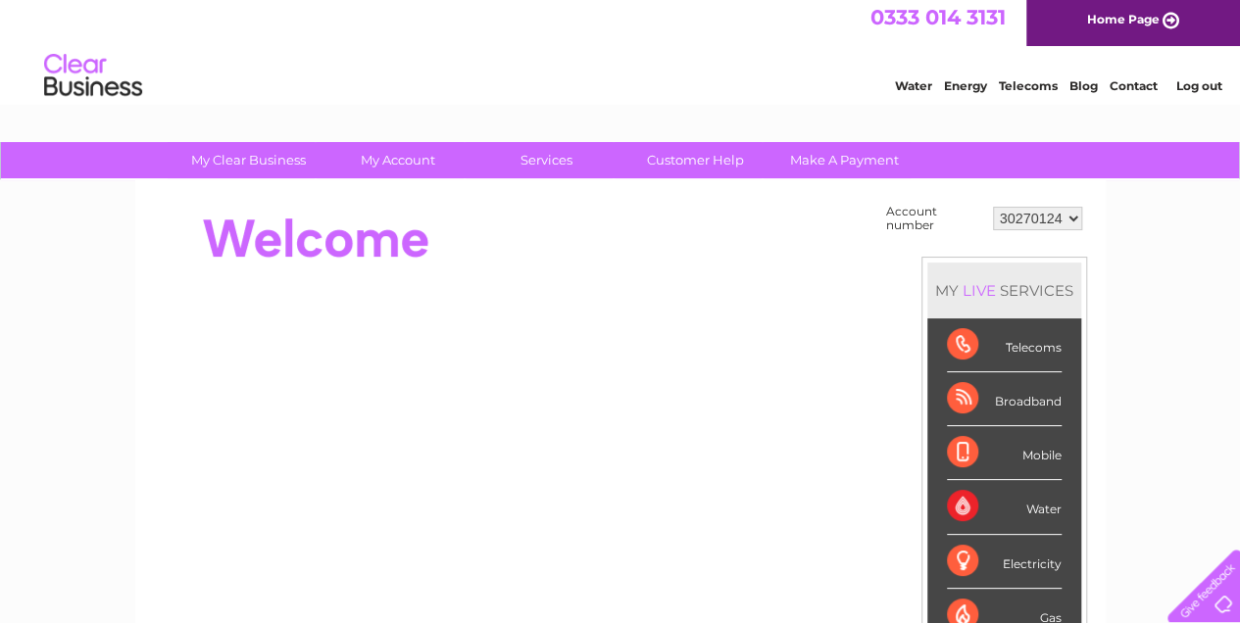
scroll to position [0, 0]
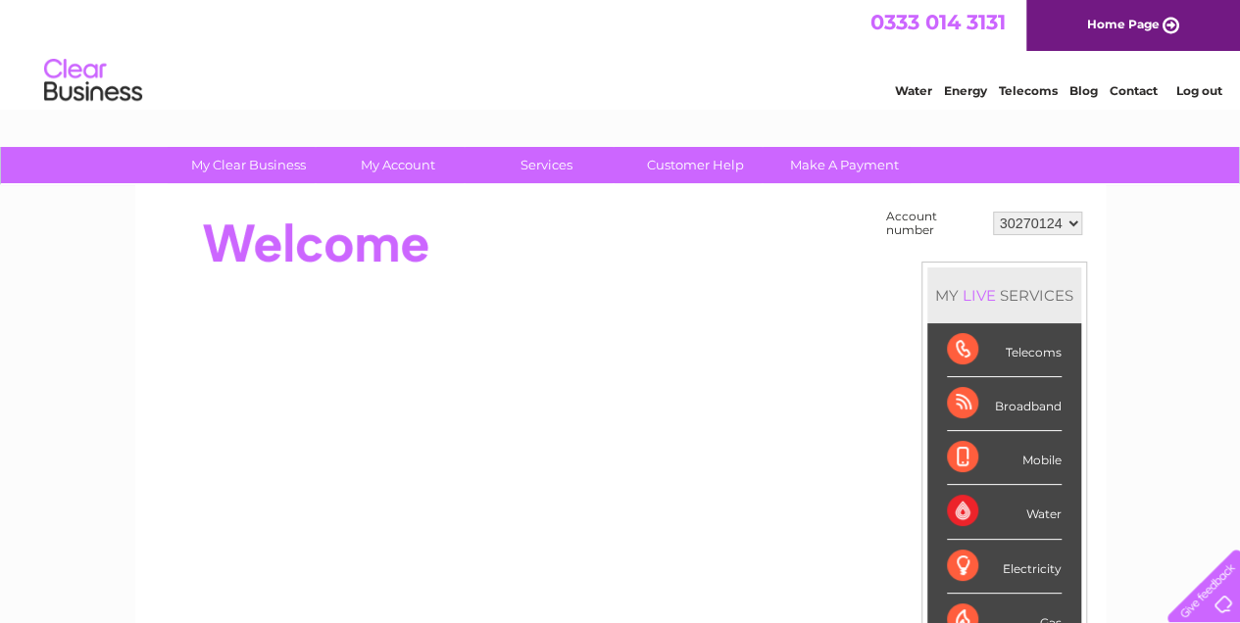
click at [987, 291] on div "LIVE" at bounding box center [978, 295] width 41 height 19
